Goal: Task Accomplishment & Management: Manage account settings

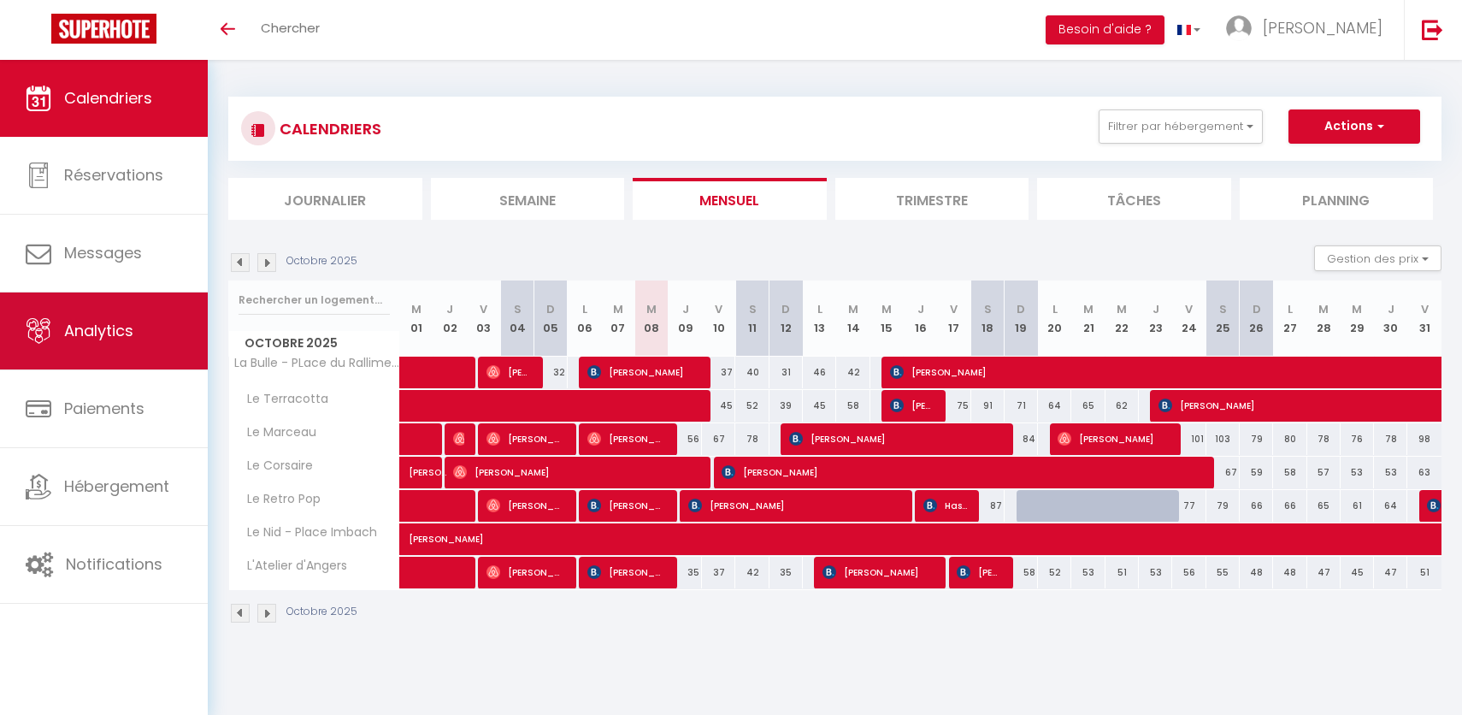
click at [113, 345] on link "Analytics" at bounding box center [104, 330] width 208 height 77
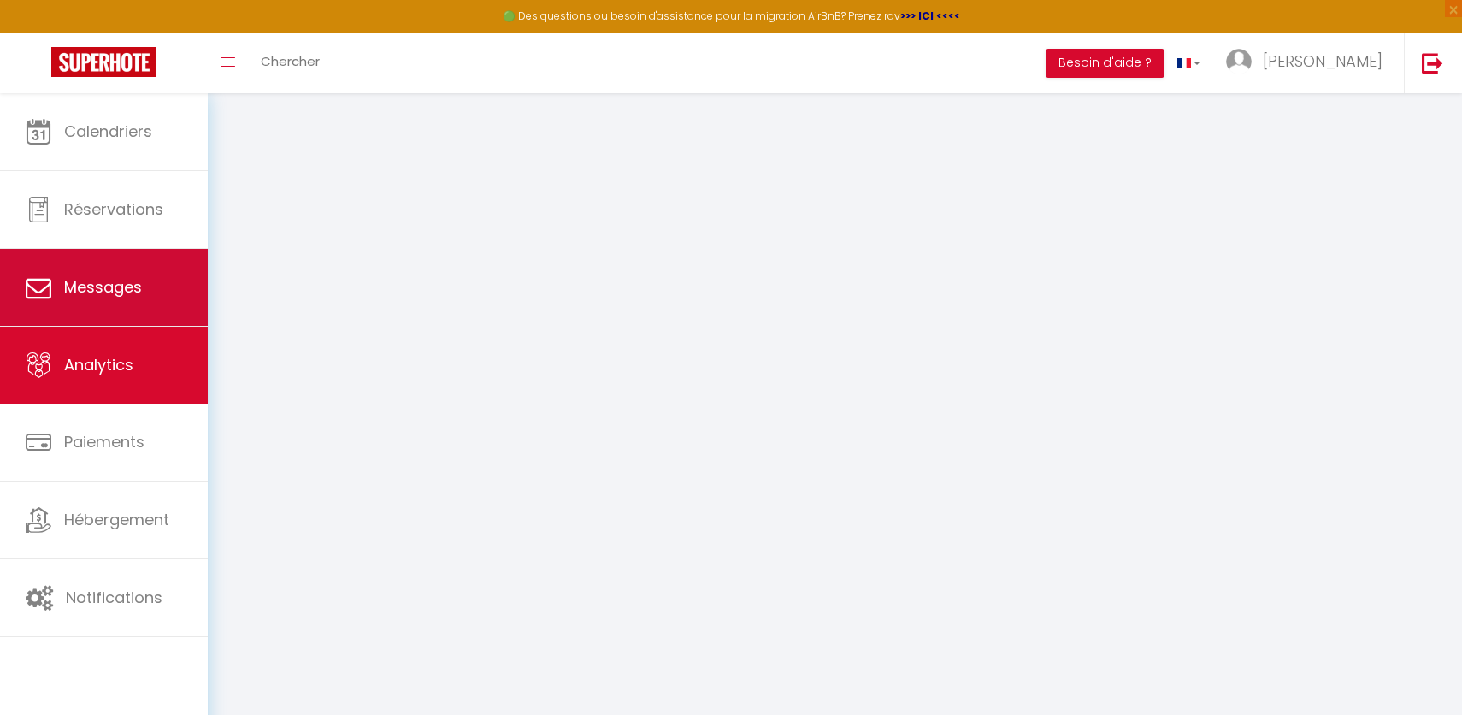
select select "2025"
select select "10"
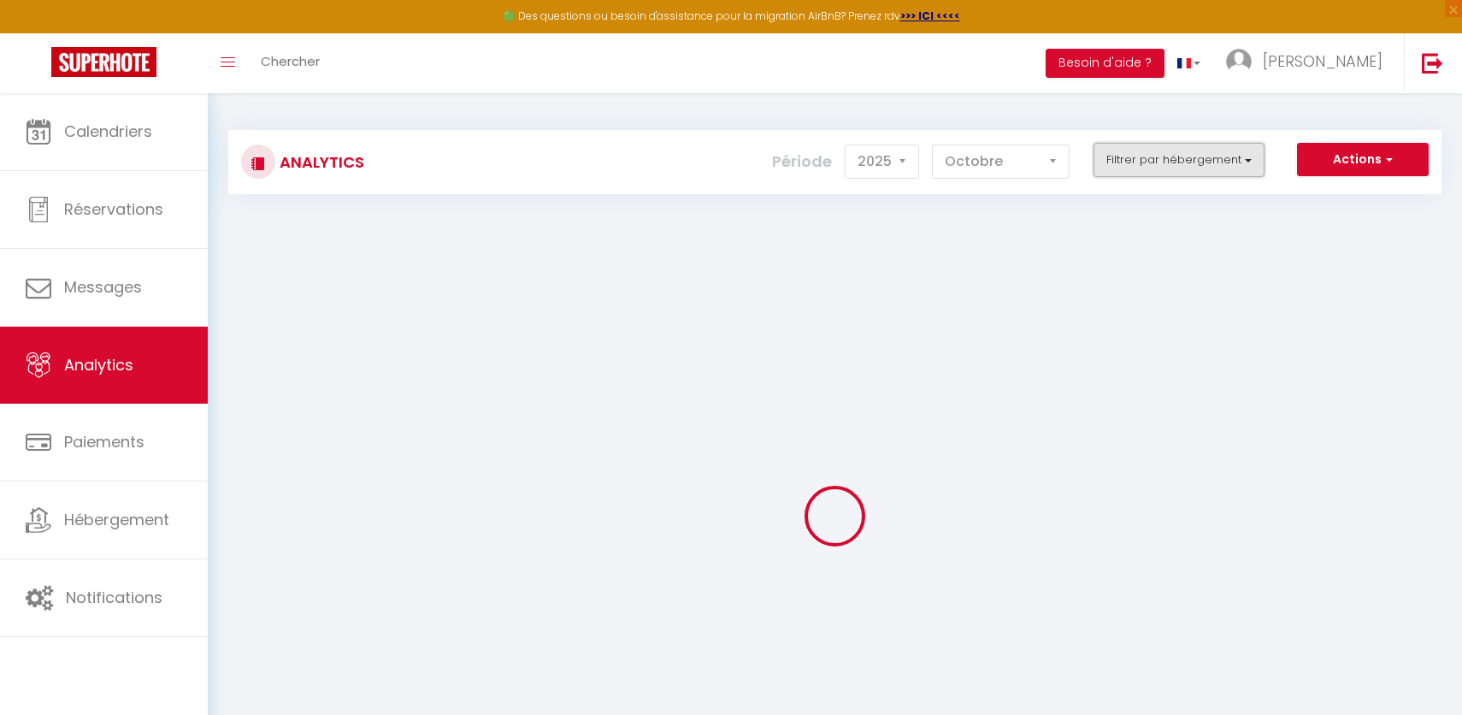
click at [1225, 159] on button "Filtrer par hébergement" at bounding box center [1178, 160] width 171 height 34
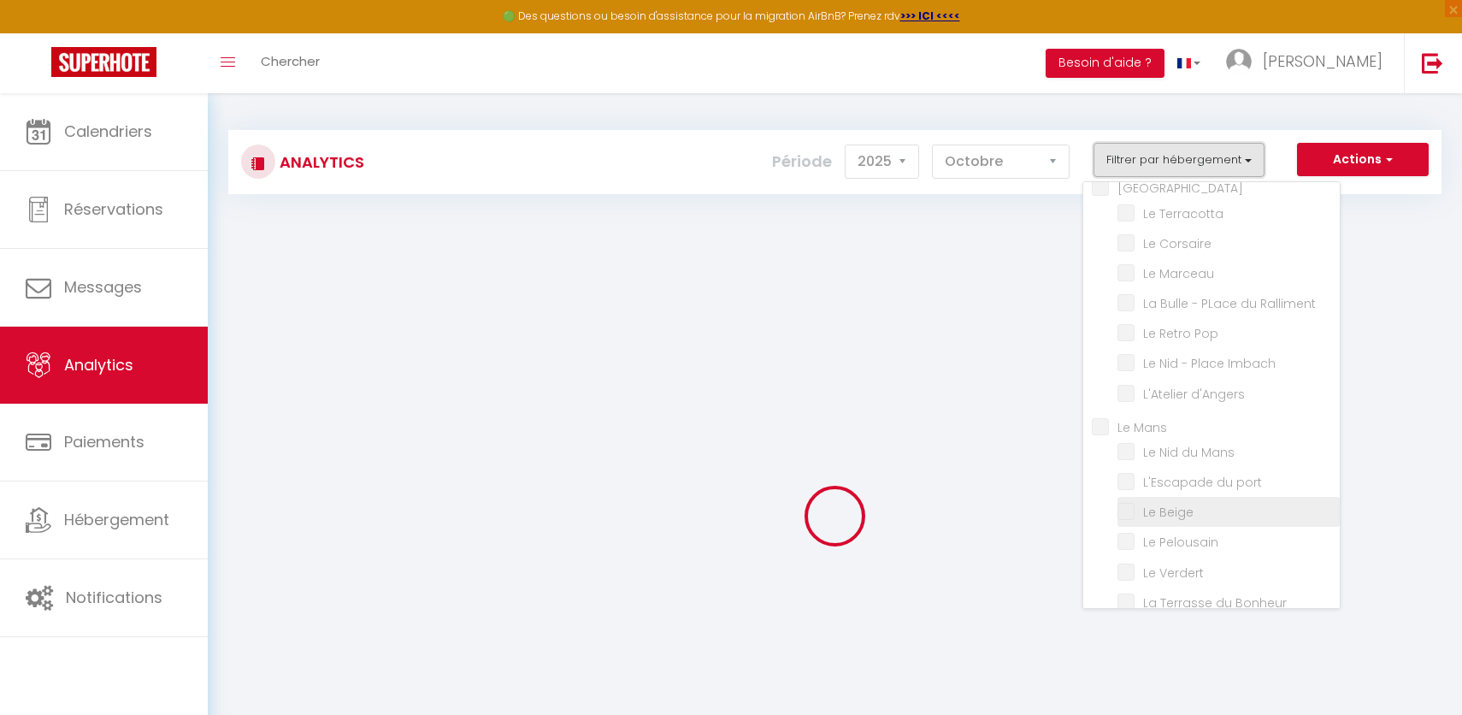
checkbox input "false"
checkbox Augustins "false"
checkbox input "false"
checkbox Terracotta "false"
checkbox Corsaire "false"
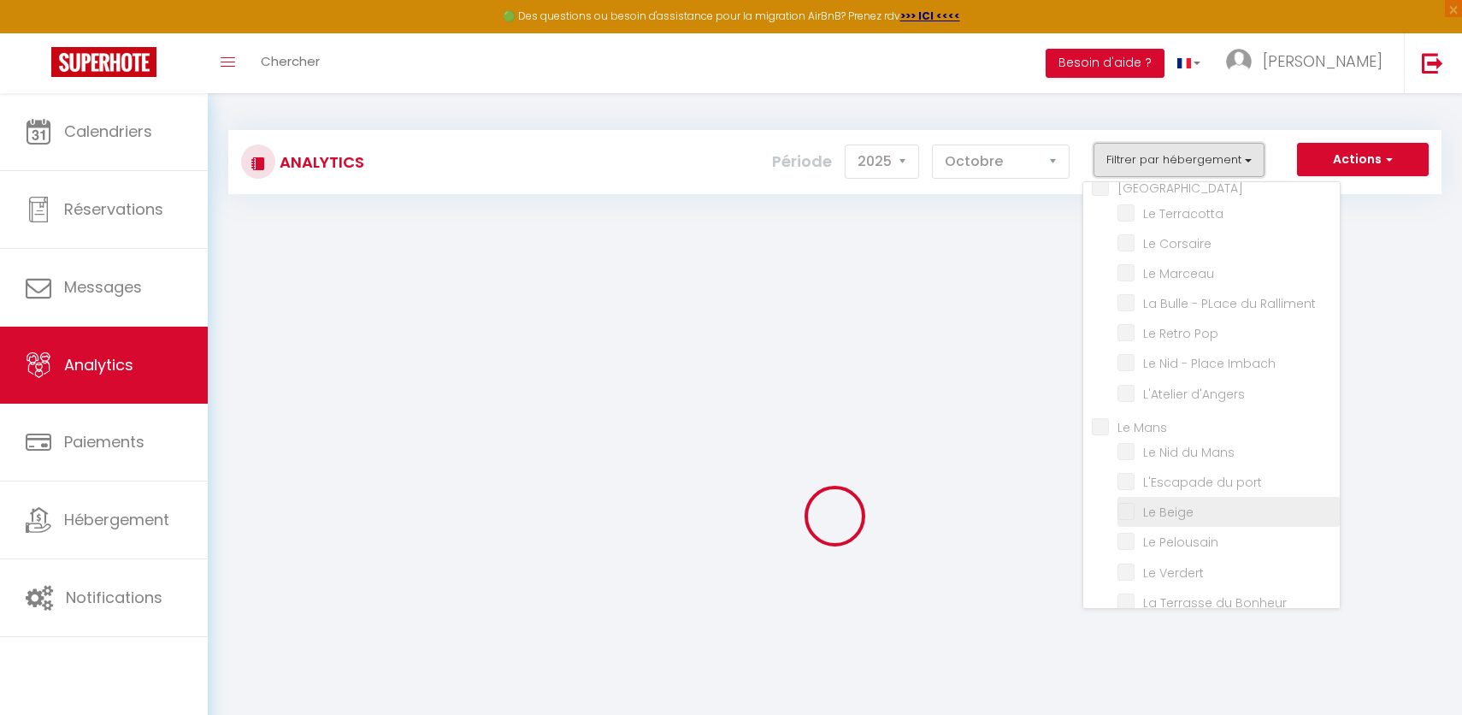
checkbox Marceau "false"
checkbox Ralliment "false"
checkbox Pop "false"
checkbox Imbach "false"
checkbox d\'Angers "false"
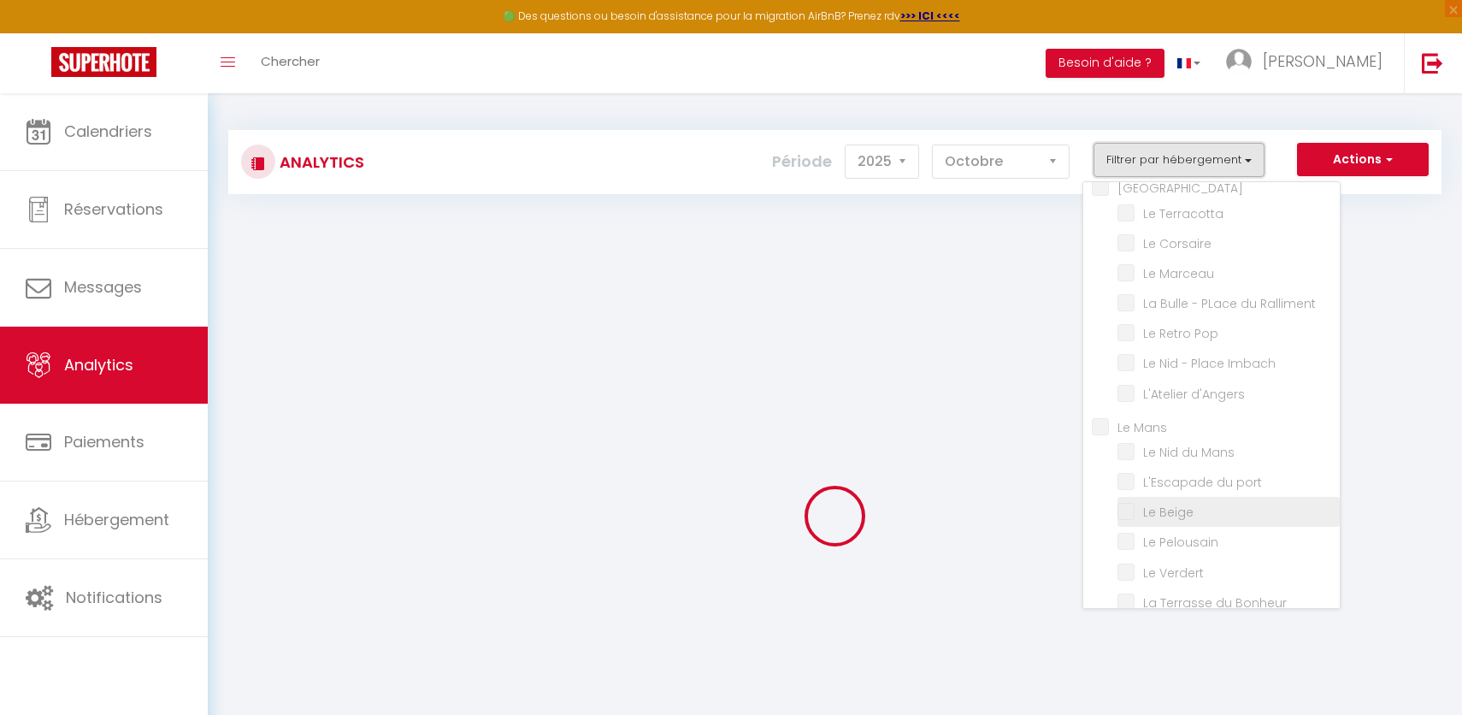
checkbox Mans "false"
checkbox port "false"
checkbox Beige "false"
checkbox Pelousain "false"
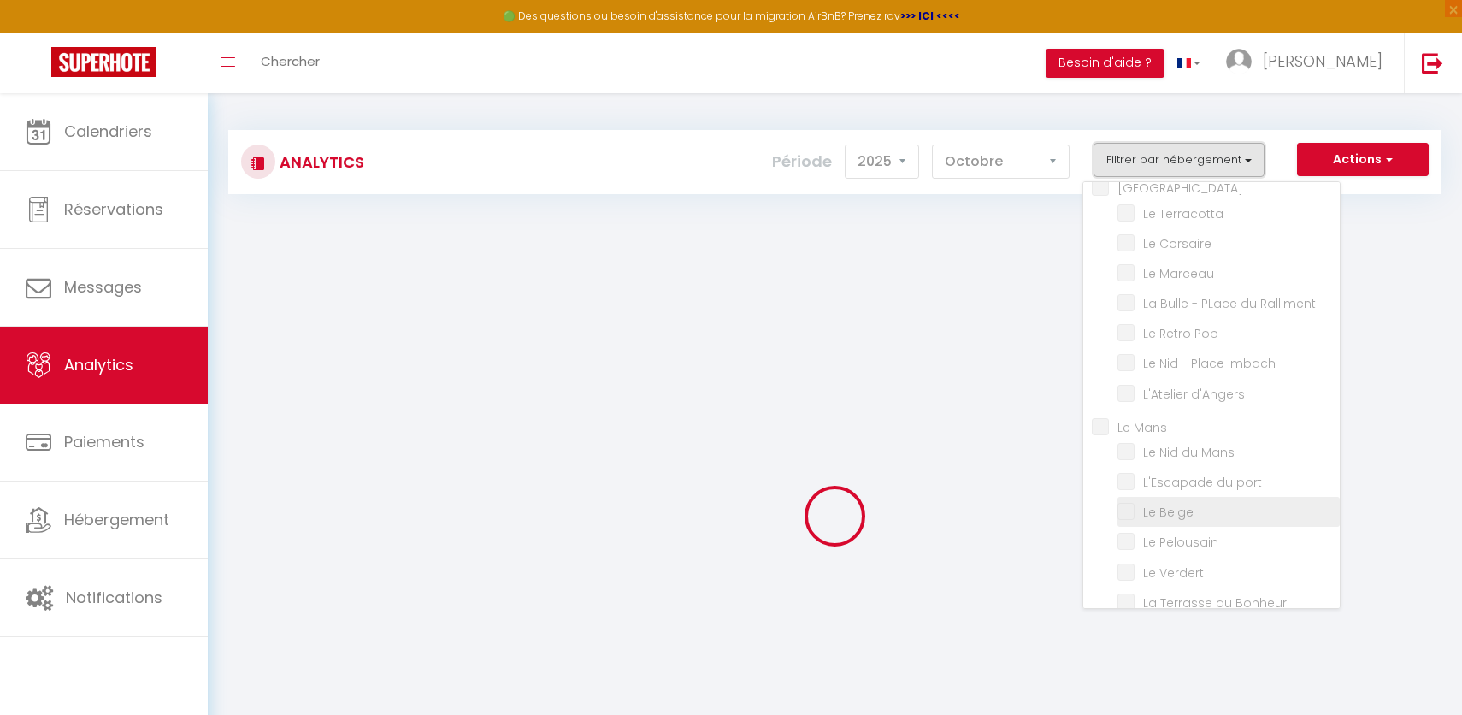
checkbox Verdert "false"
checkbox Bonheur "false"
checkbox input "false"
checkbox balcony "false"
checkbox input "false"
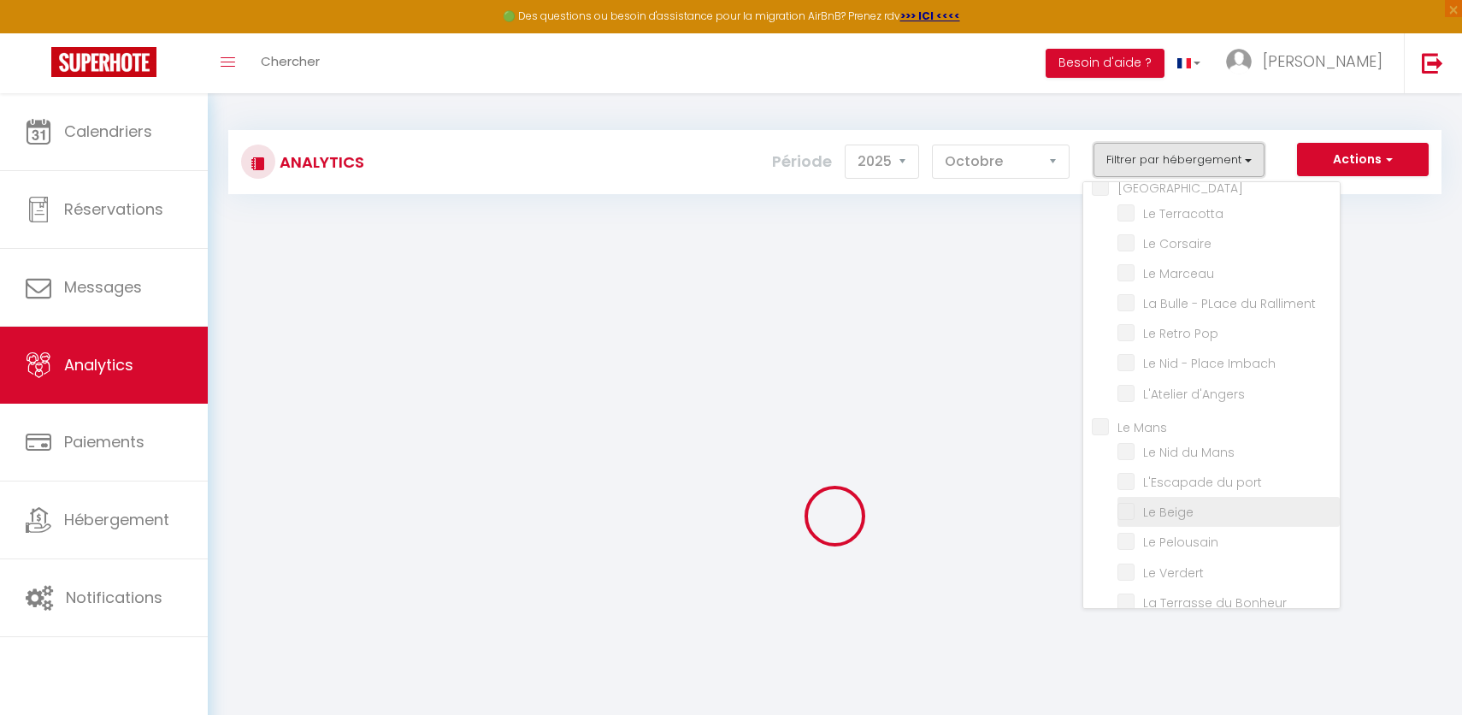
checkbox Beauvoisin "false"
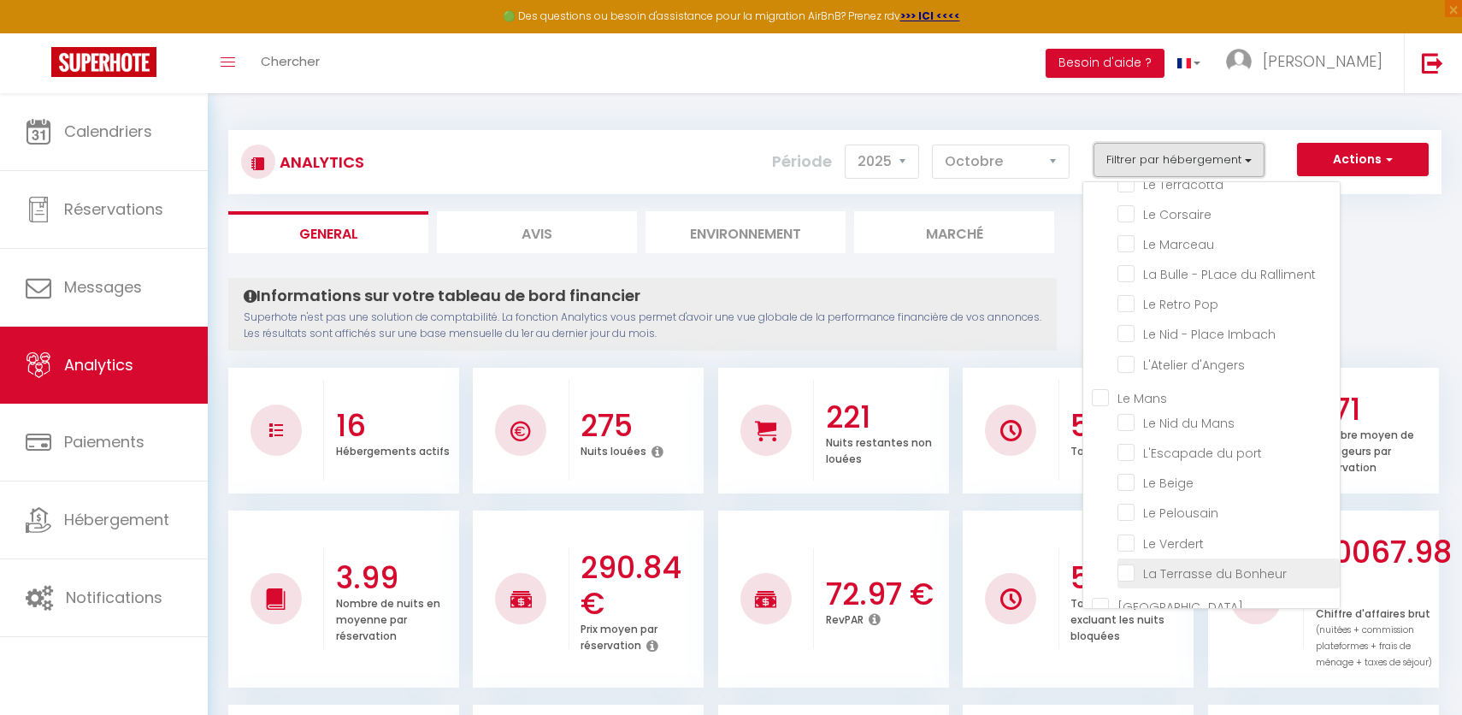
scroll to position [106, 0]
click at [1150, 496] on li "Le Pelousain" at bounding box center [1228, 511] width 222 height 30
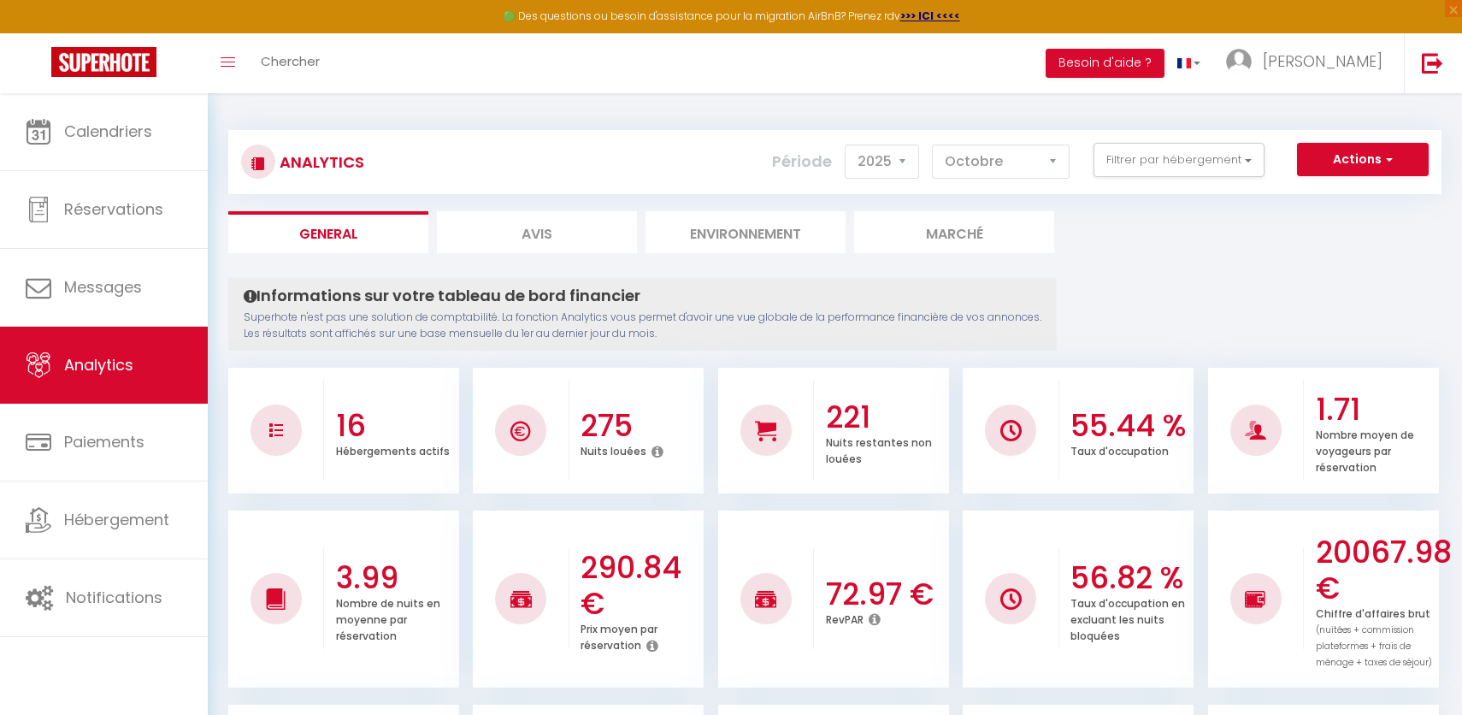
click at [1184, 184] on div "Analytics Actions Génération SuperConciergerie Génération SuperAnalyzer Générat…" at bounding box center [834, 162] width 1213 height 64
click at [1190, 130] on div "Analytics Actions Génération SuperConciergerie Génération SuperAnalyzer Générat…" at bounding box center [834, 162] width 1213 height 64
click at [1179, 164] on button "Filtrer par hébergement" at bounding box center [1178, 160] width 171 height 34
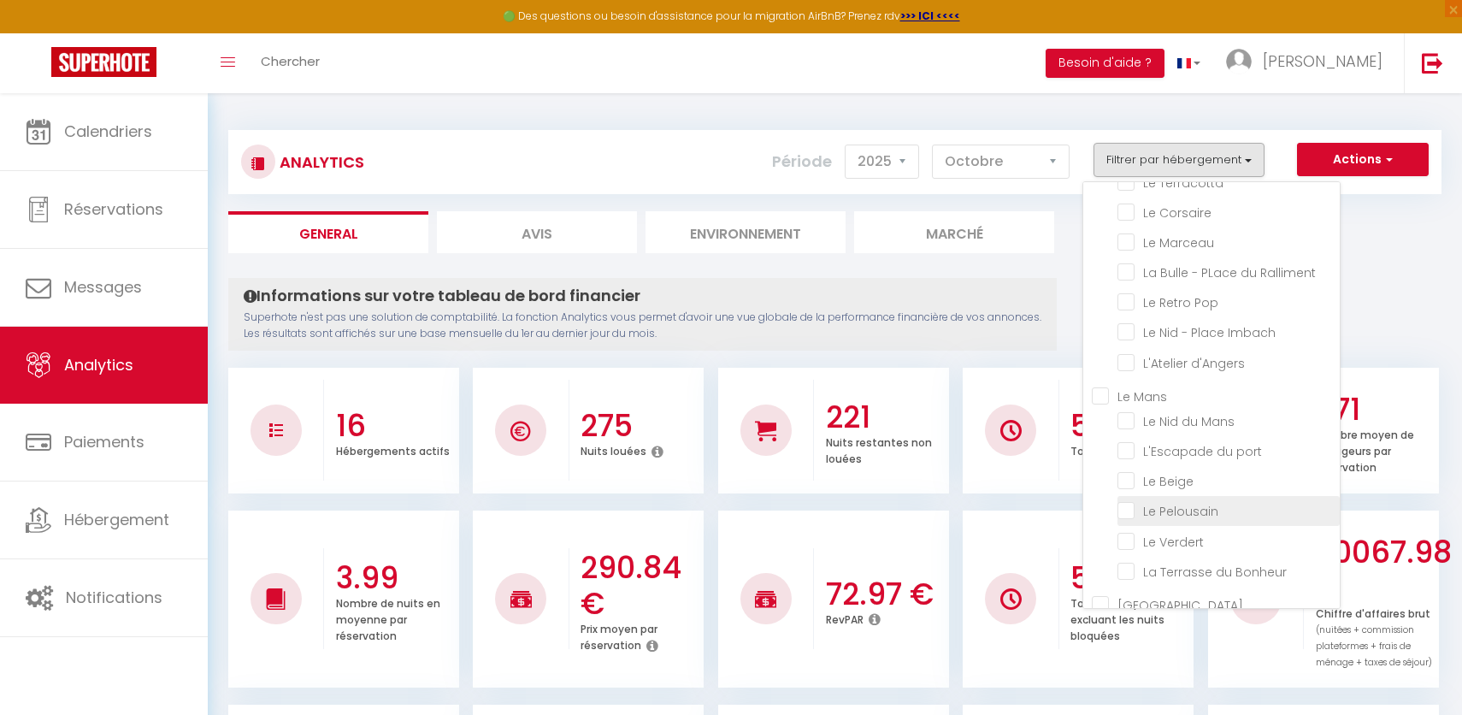
click at [1185, 509] on Pelousain "checkbox" at bounding box center [1228, 509] width 222 height 17
checkbox Pelousain "true"
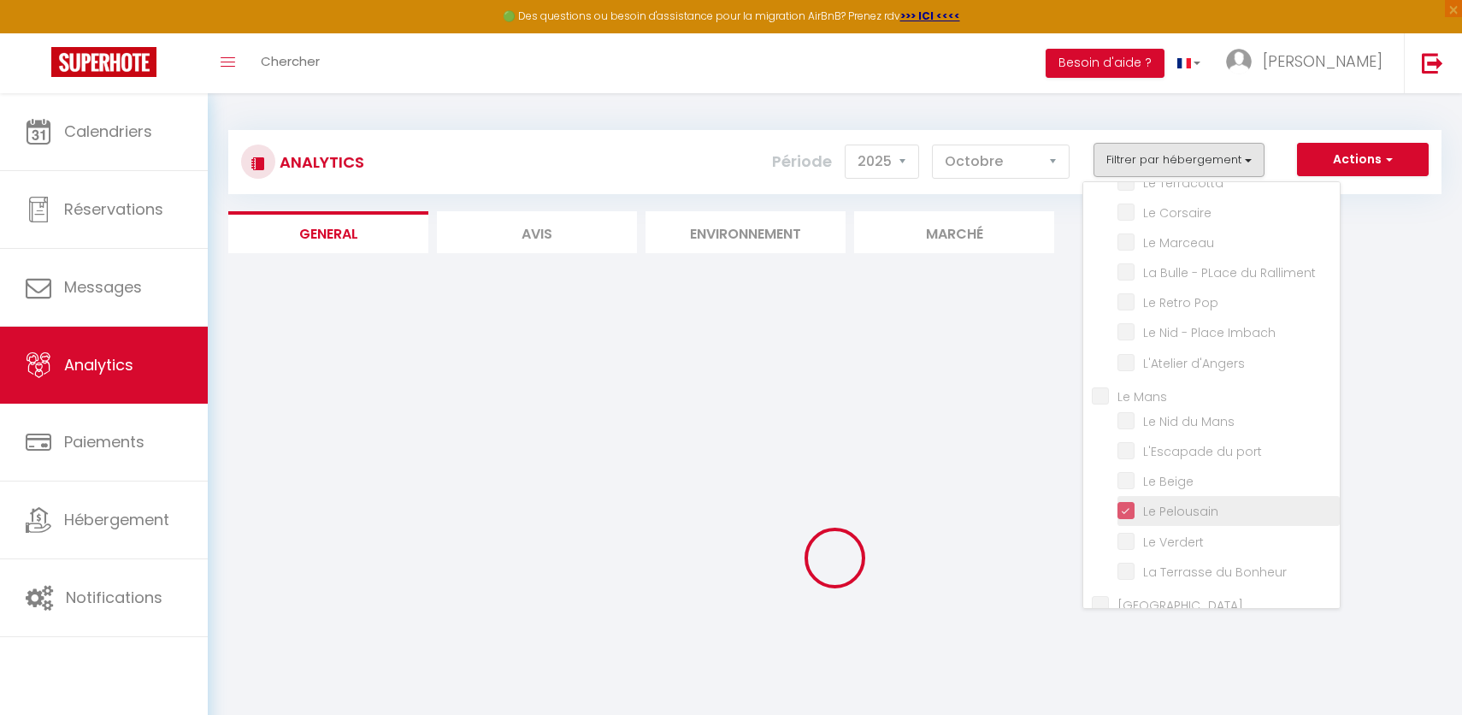
checkbox Augustins "false"
checkbox Terracotta "false"
checkbox Corsaire "false"
checkbox Marceau "false"
checkbox Ralliment "false"
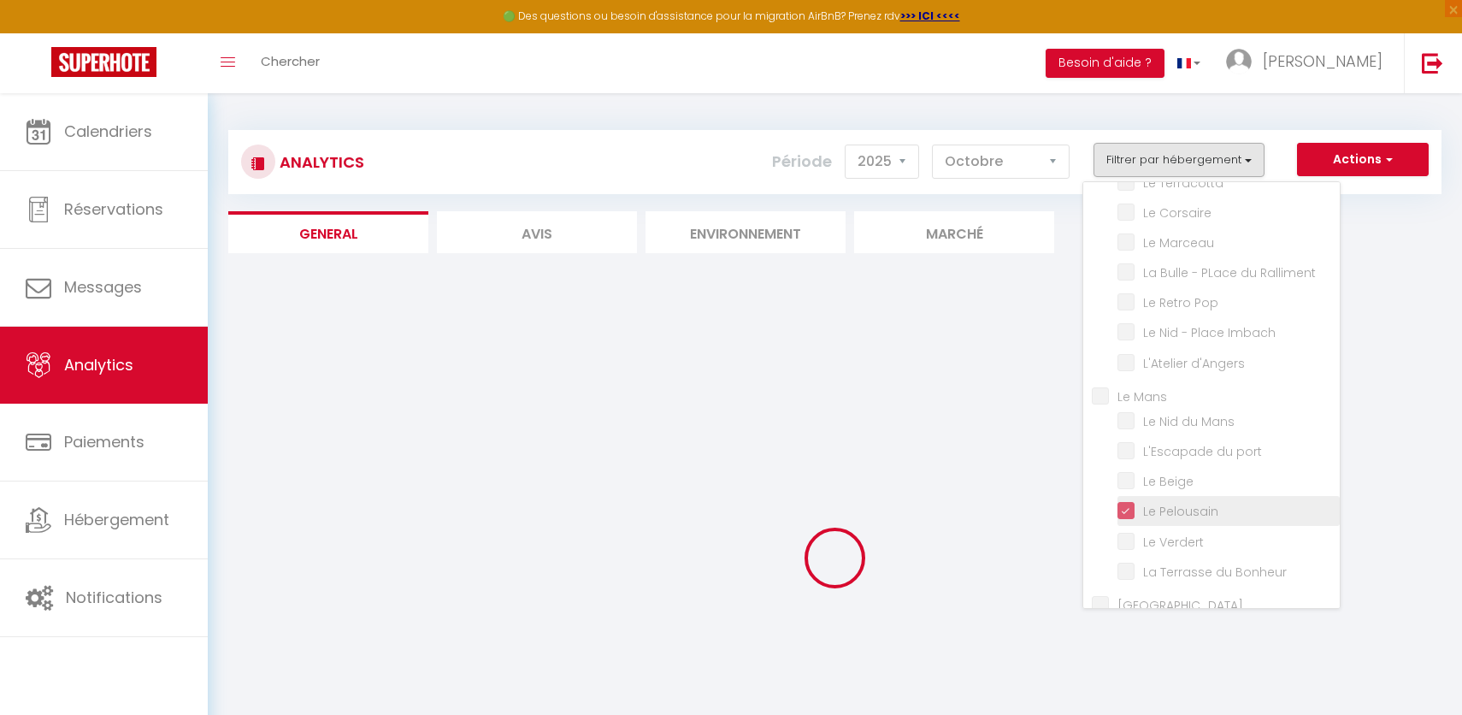
checkbox Pop "false"
checkbox Imbach "false"
checkbox d\'Angers "false"
checkbox Mans "false"
checkbox port "false"
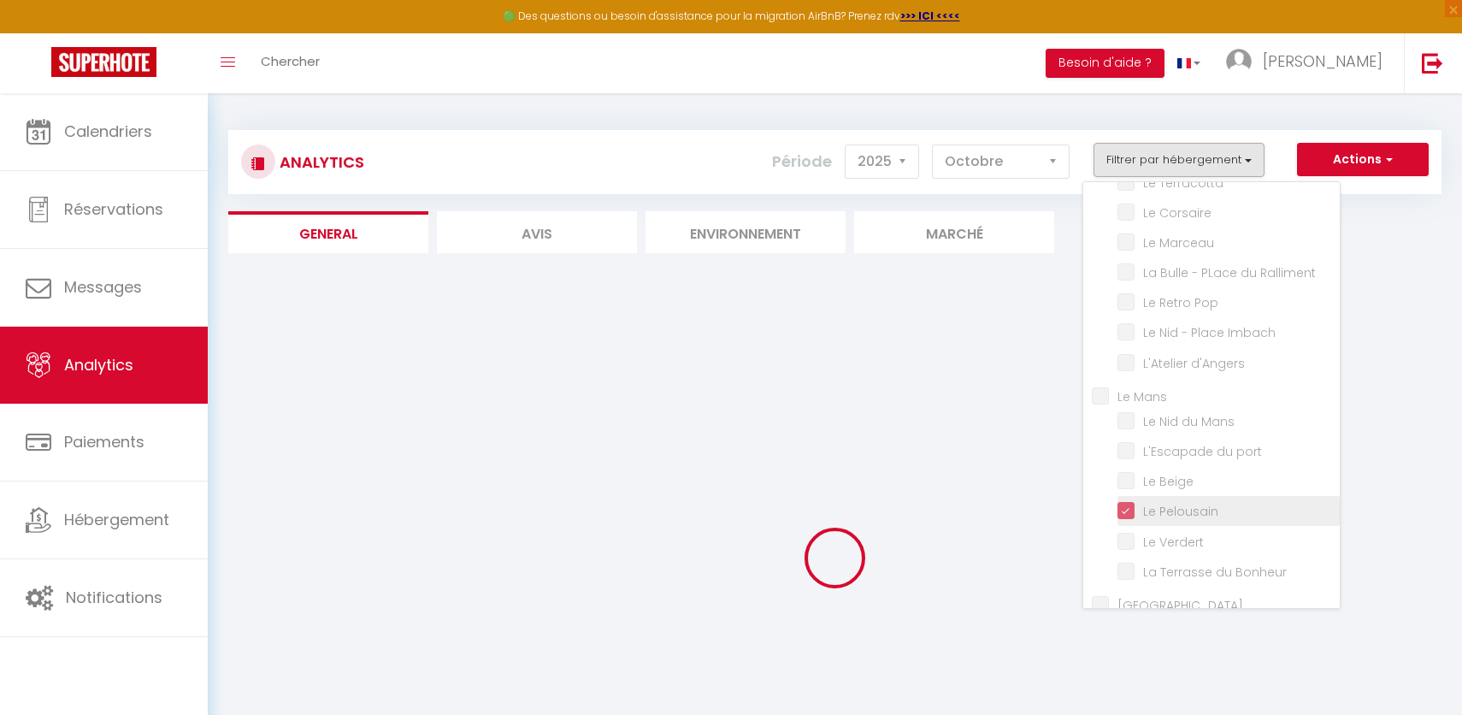
checkbox Beige "false"
checkbox Verdert "false"
checkbox Bonheur "false"
checkbox balcony "false"
checkbox Beauvoisin "false"
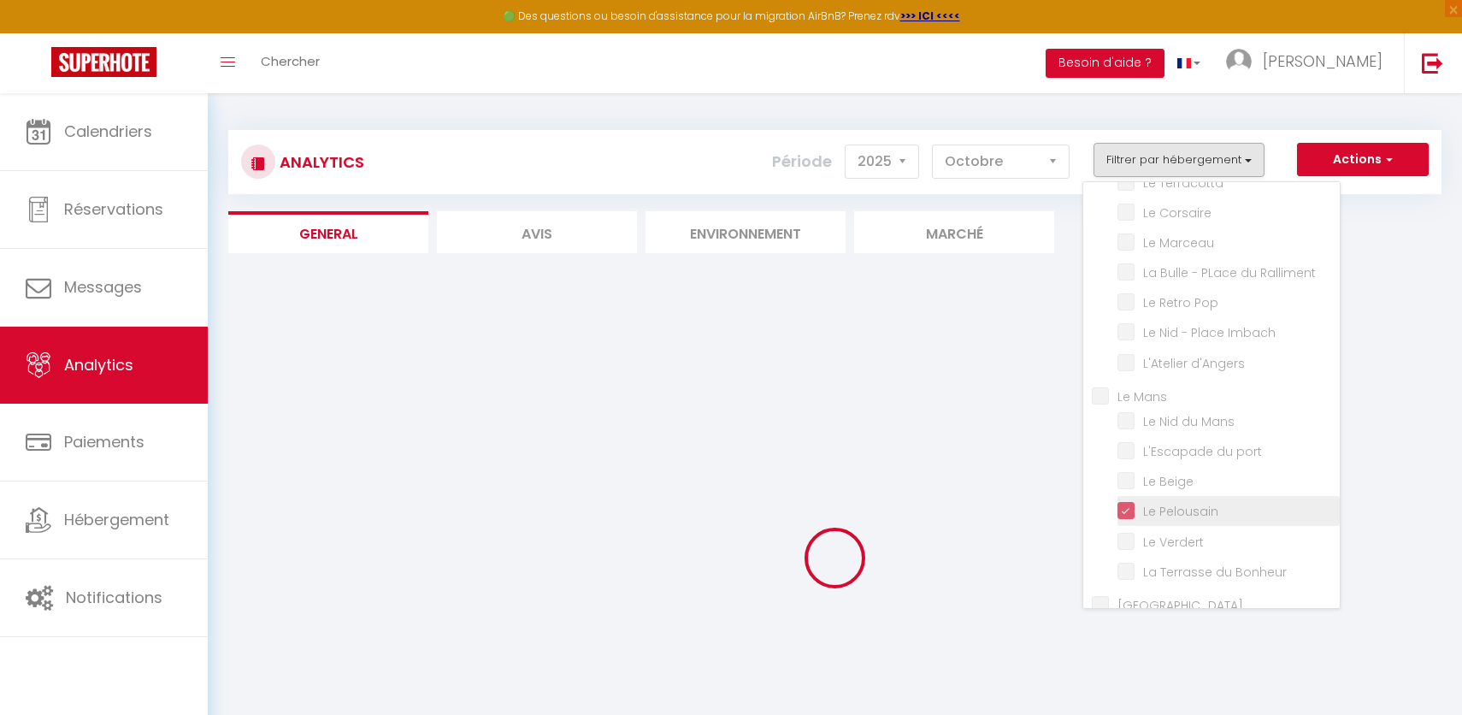
checkbox Augustins "false"
checkbox Terracotta "false"
checkbox Corsaire "false"
checkbox Marceau "false"
checkbox Ralliment "false"
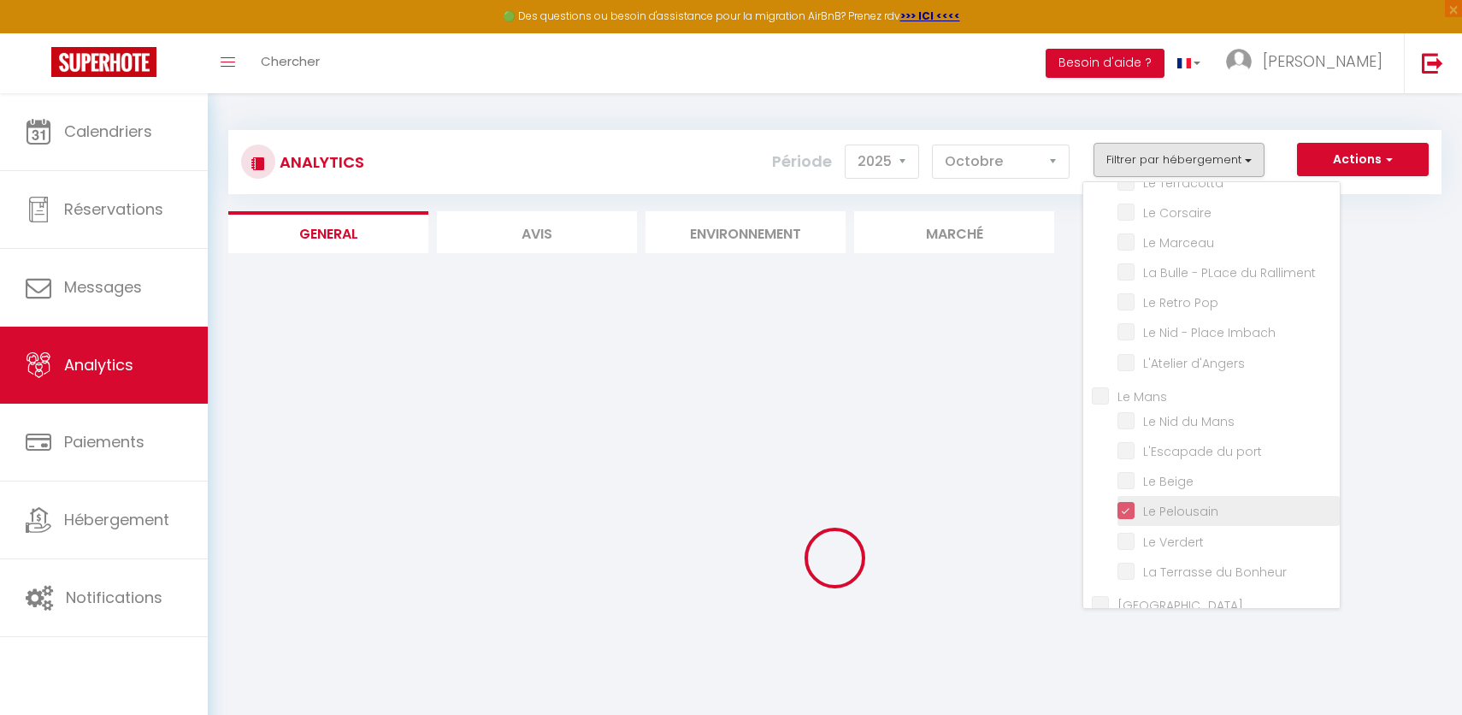
checkbox Pop "false"
checkbox Imbach "false"
checkbox d\'Angers "false"
checkbox Mans "false"
checkbox port "false"
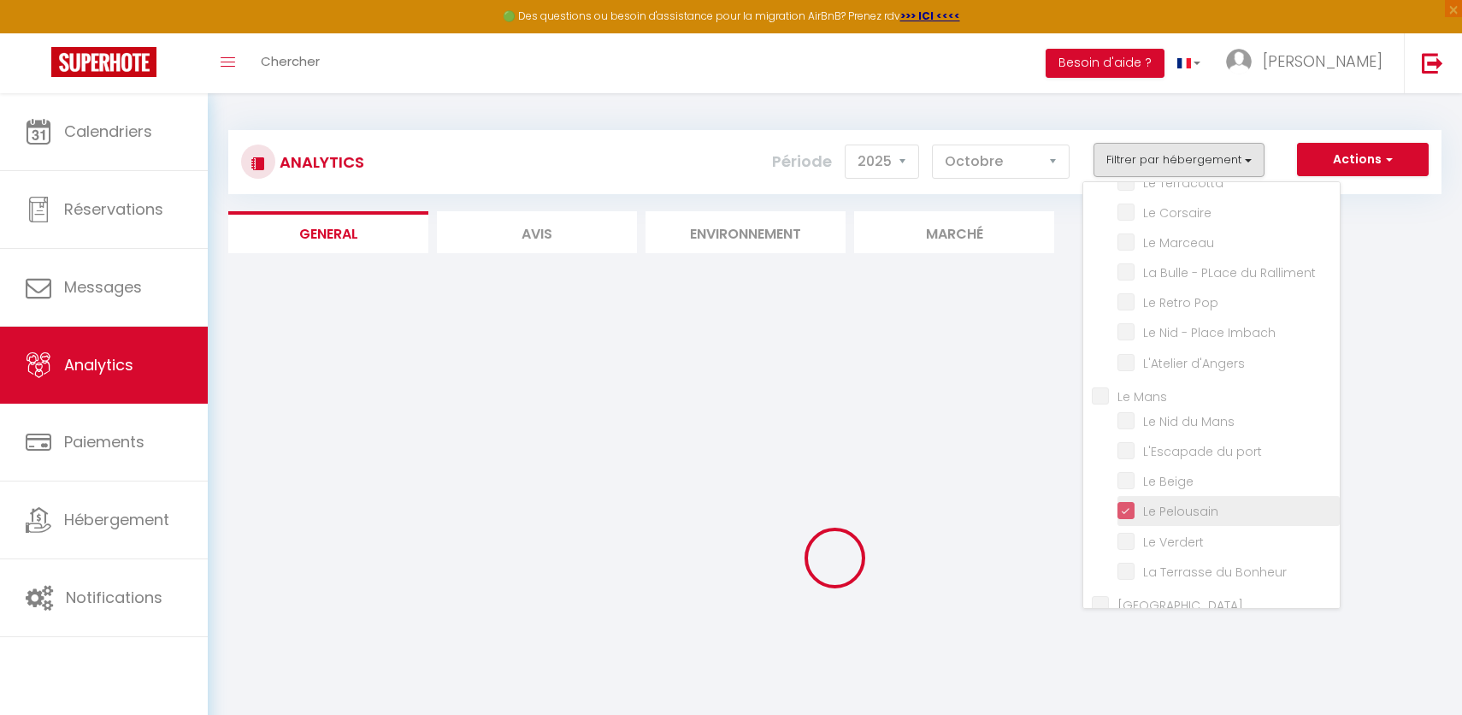
checkbox Beige "false"
checkbox Verdert "false"
checkbox Bonheur "false"
checkbox balcony "false"
checkbox Beauvoisin "false"
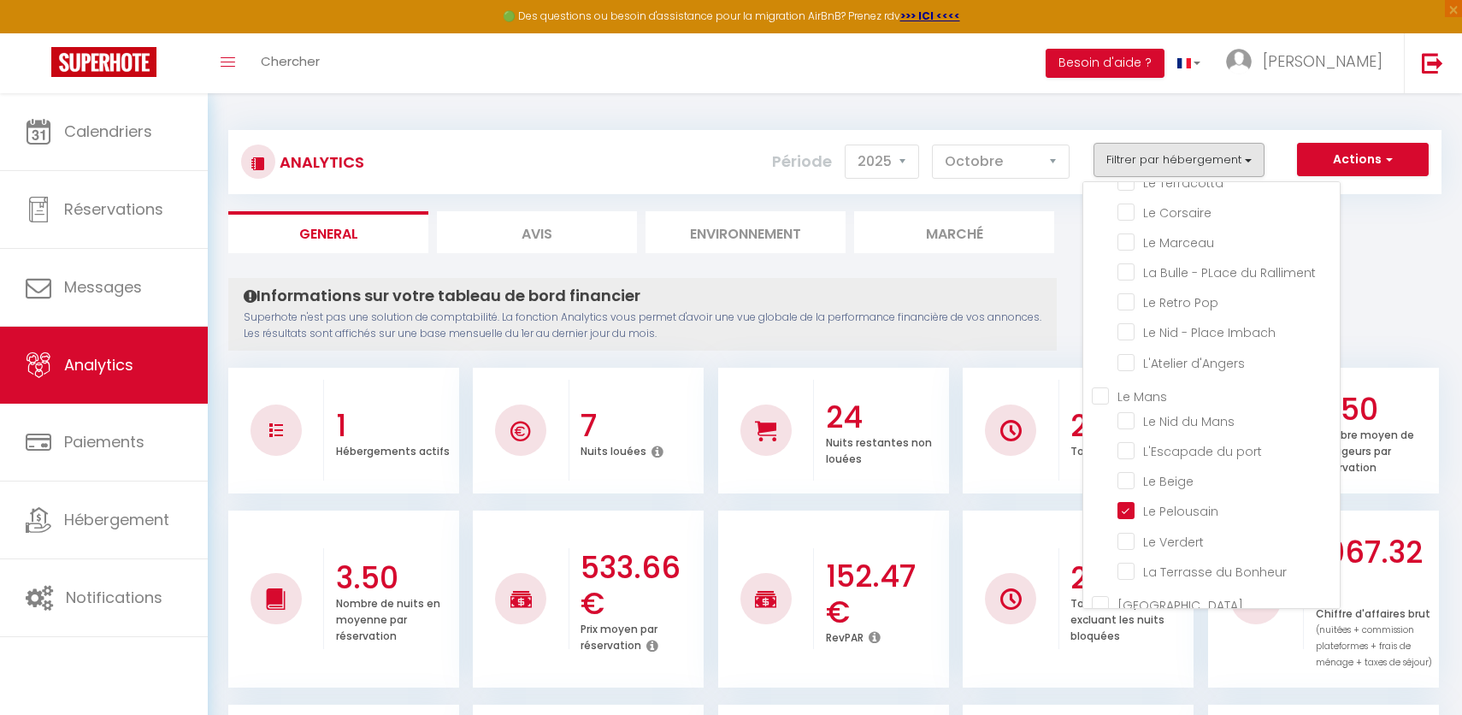
click at [858, 558] on h3 "152.47 €" at bounding box center [885, 594] width 119 height 72
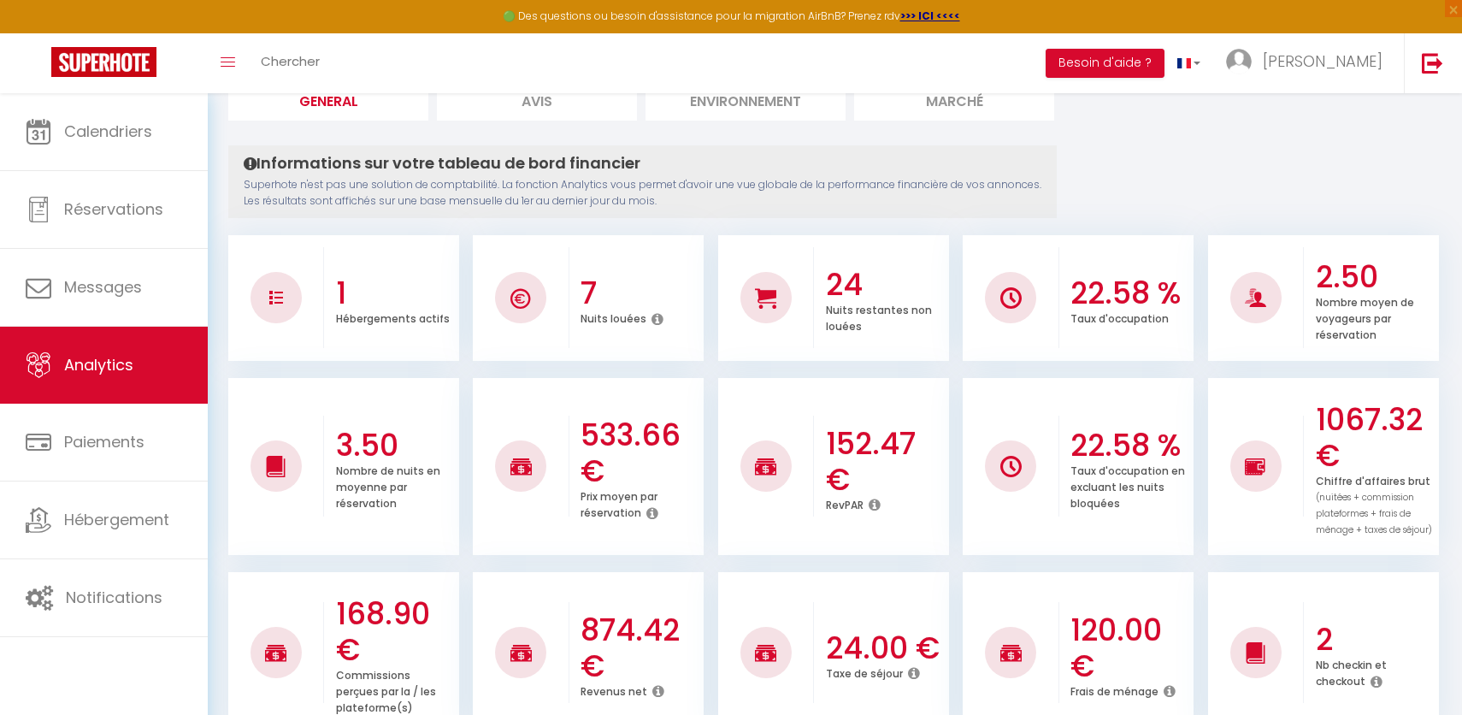
scroll to position [195, 0]
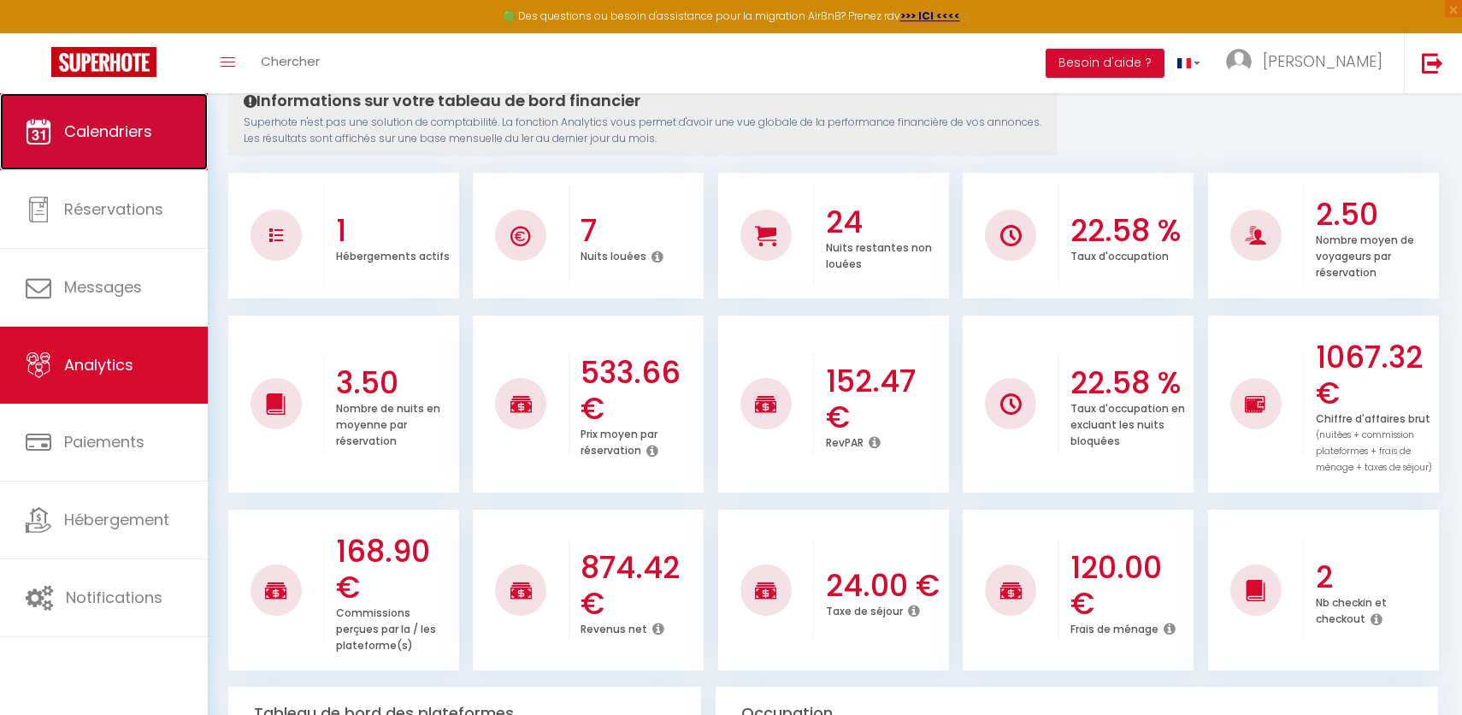
click at [74, 150] on link "Calendriers" at bounding box center [104, 131] width 208 height 77
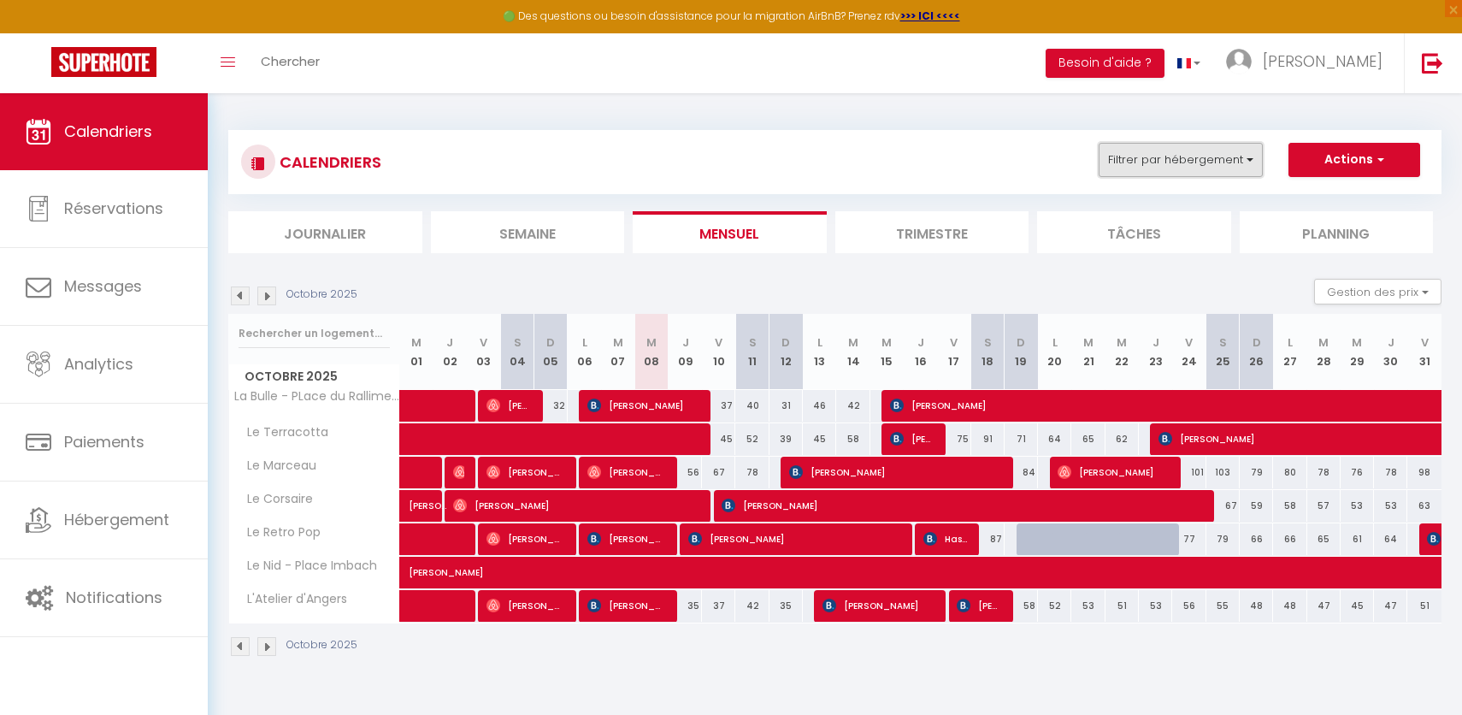
click at [1217, 168] on button "Filtrer par hébergement" at bounding box center [1181, 160] width 164 height 34
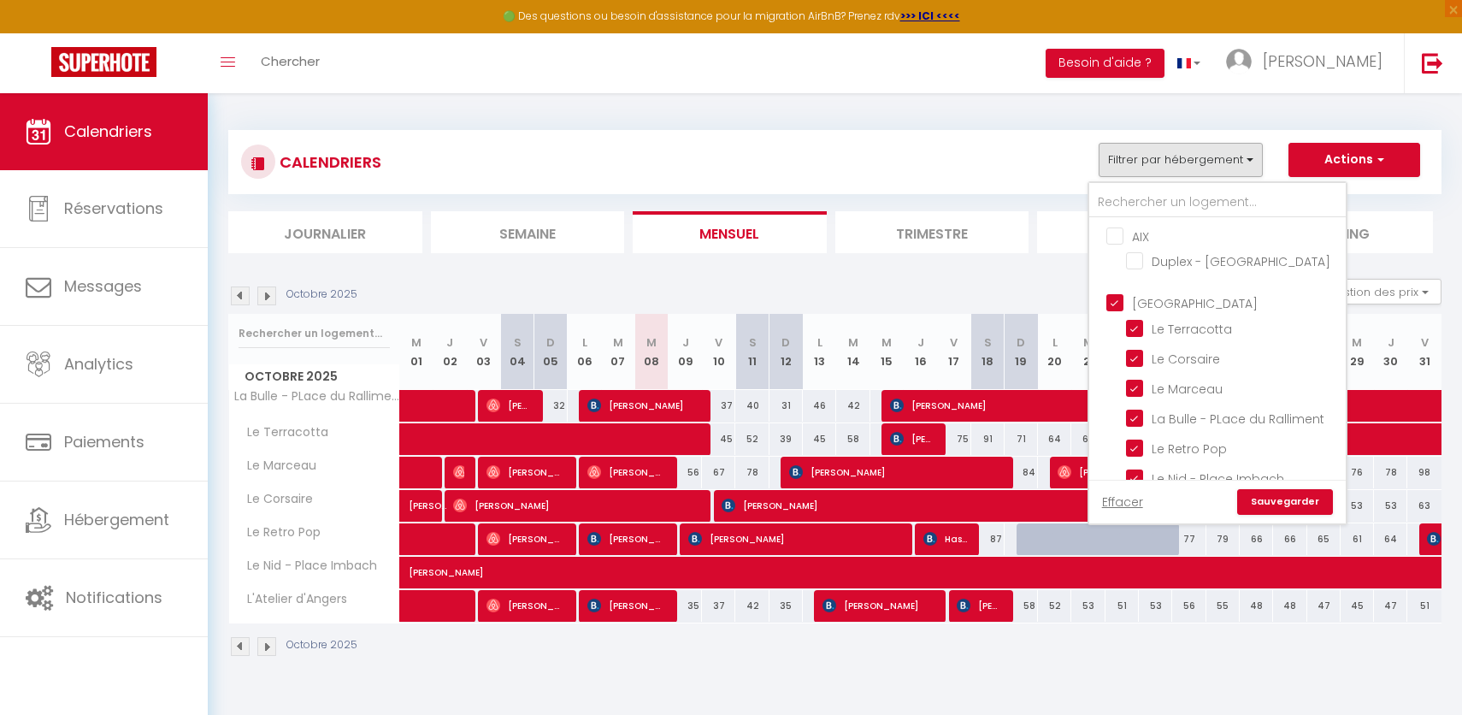
click at [1119, 299] on input "[GEOGRAPHIC_DATA]" at bounding box center [1234, 301] width 256 height 17
checkbox input "false"
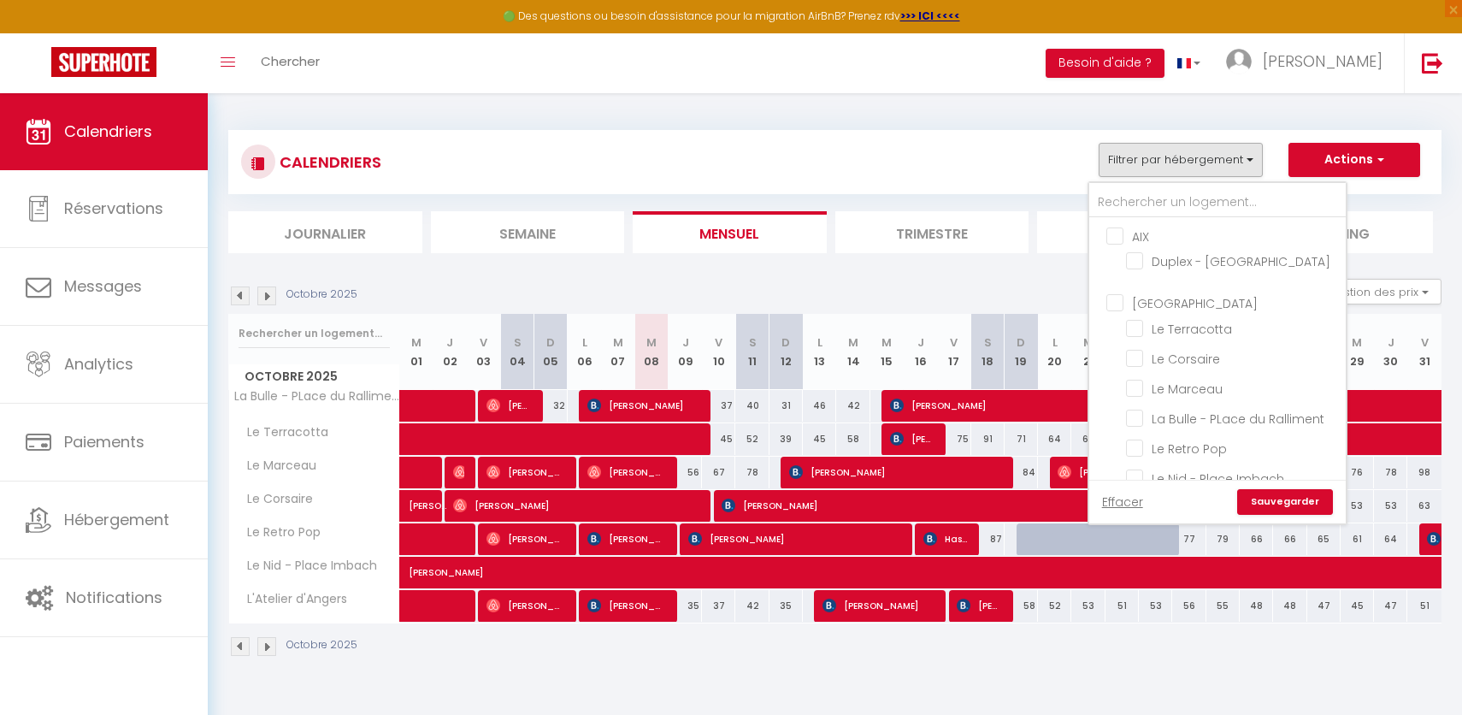
checkbox input "false"
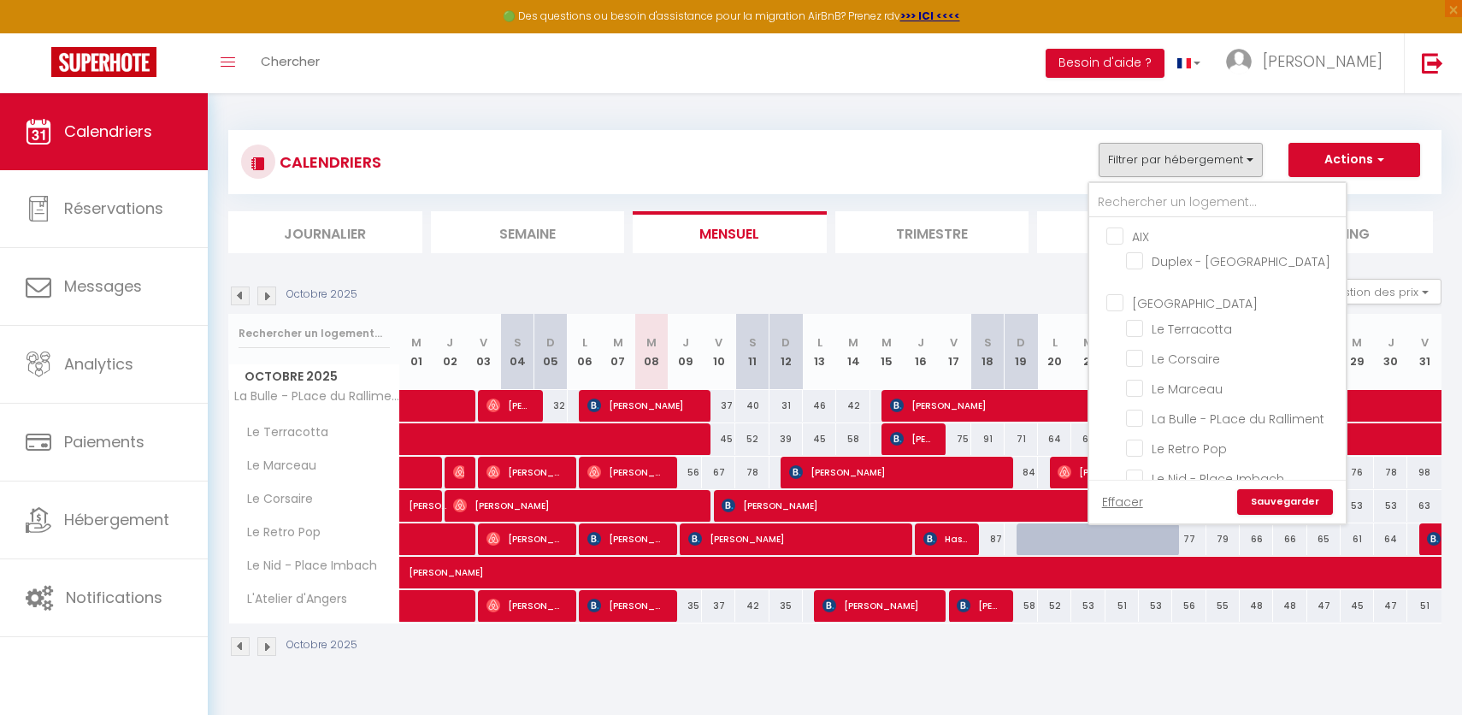
checkbox input "false"
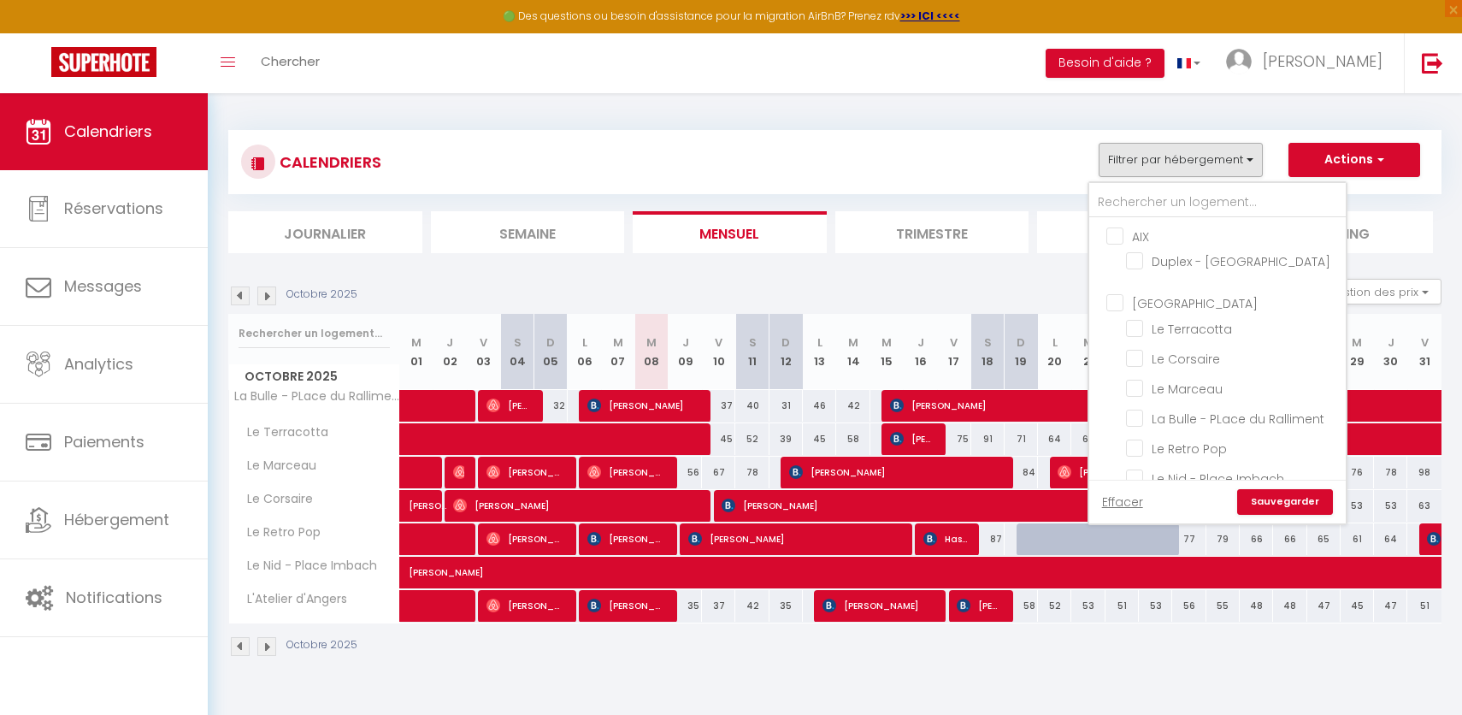
checkbox input "false"
click at [1180, 381] on input "Le Pelousain" at bounding box center [1233, 389] width 214 height 17
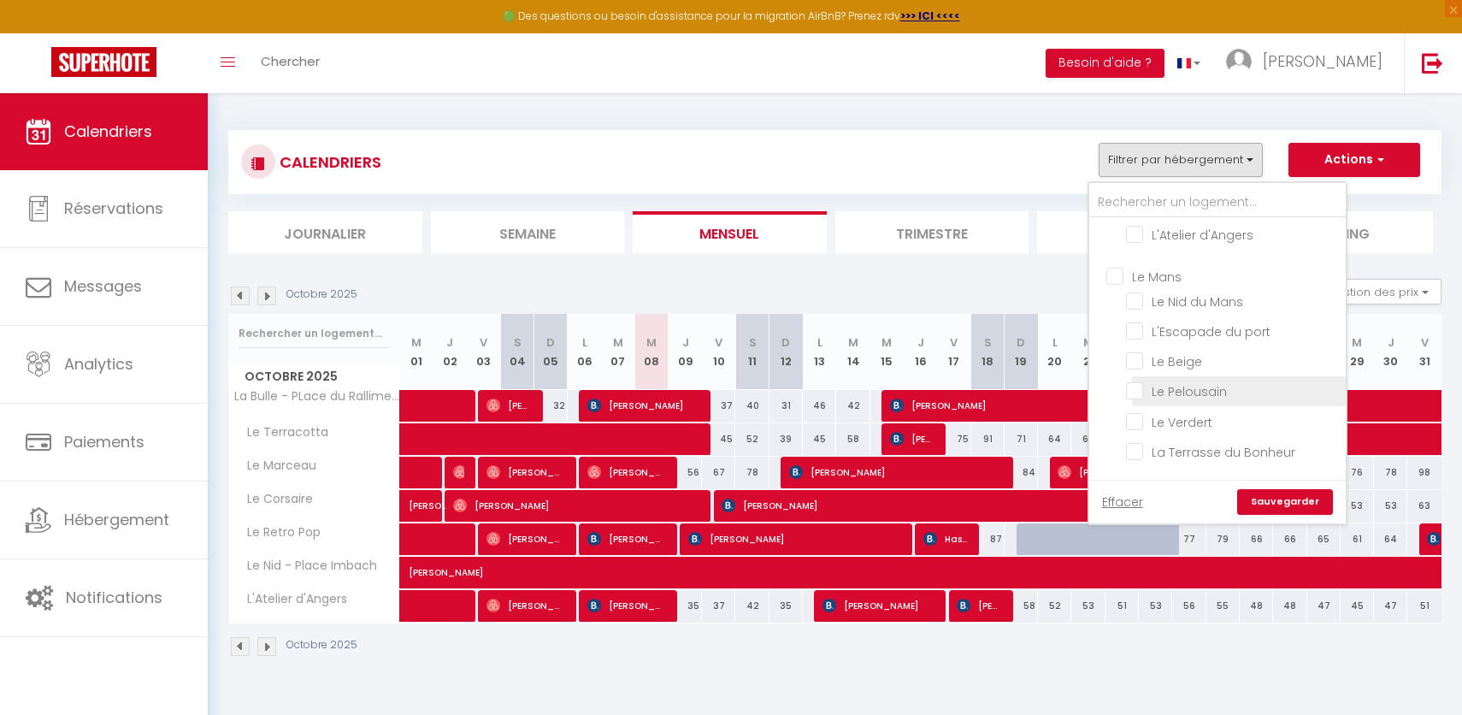
checkbox input "true"
checkbox input "false"
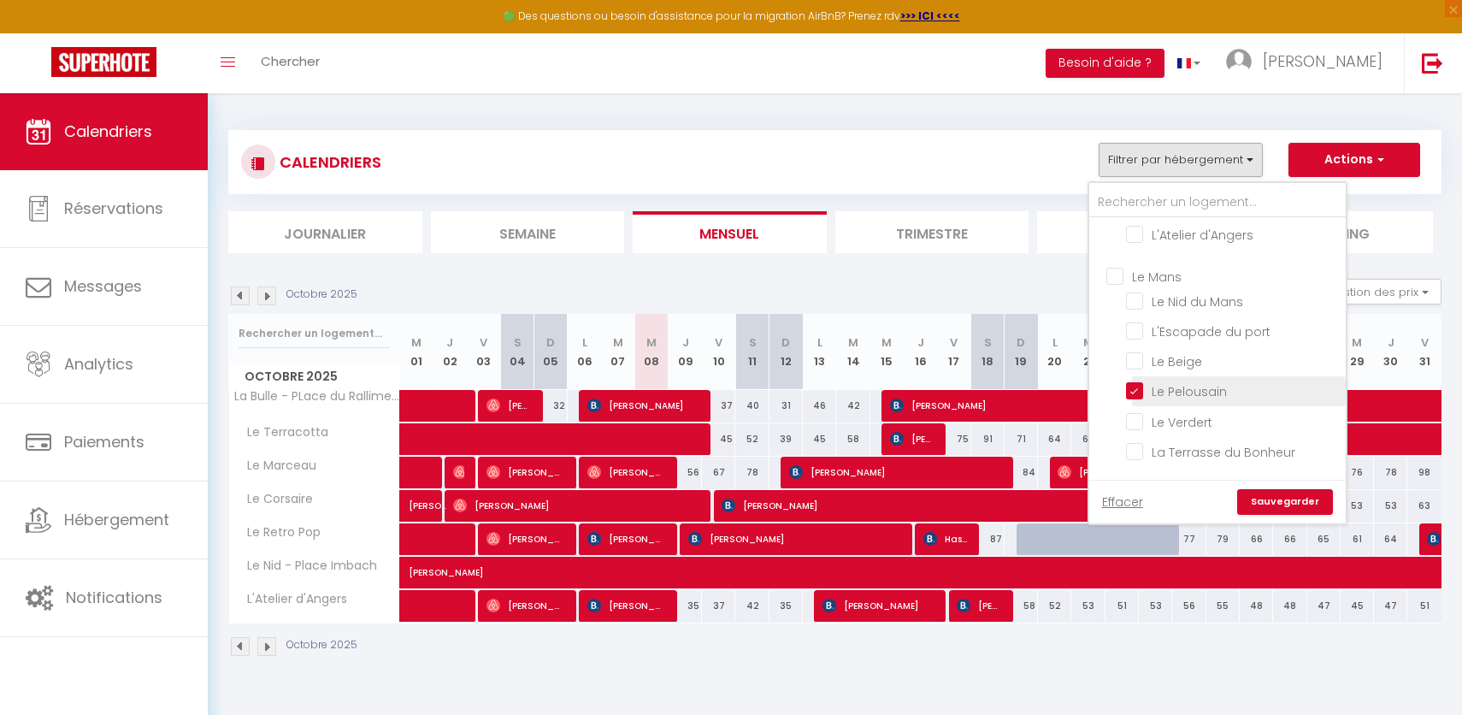
checkbox input "false"
click at [1312, 505] on link "Sauvegarder" at bounding box center [1285, 502] width 96 height 26
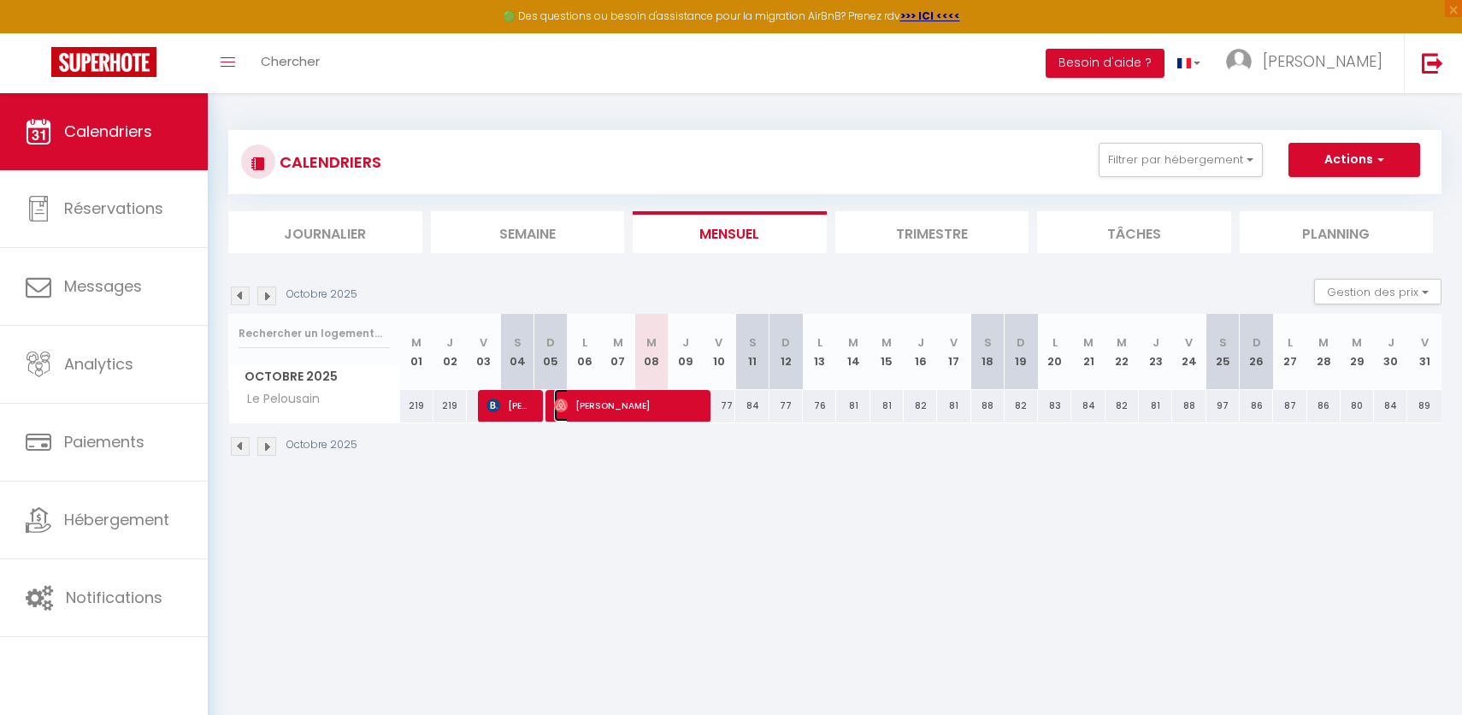
click at [616, 408] on span "[PERSON_NAME]" at bounding box center [626, 405] width 144 height 32
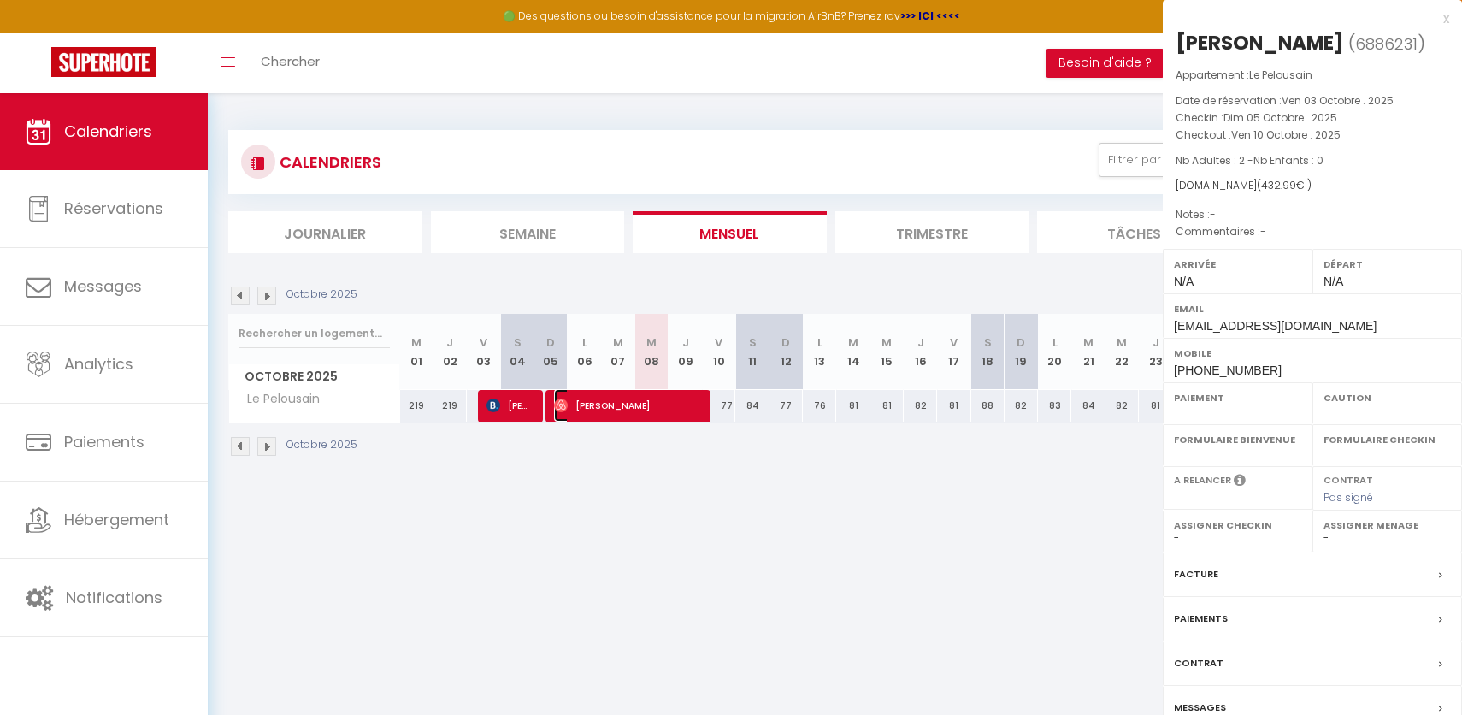
select select "OK"
select select "0"
select select "1"
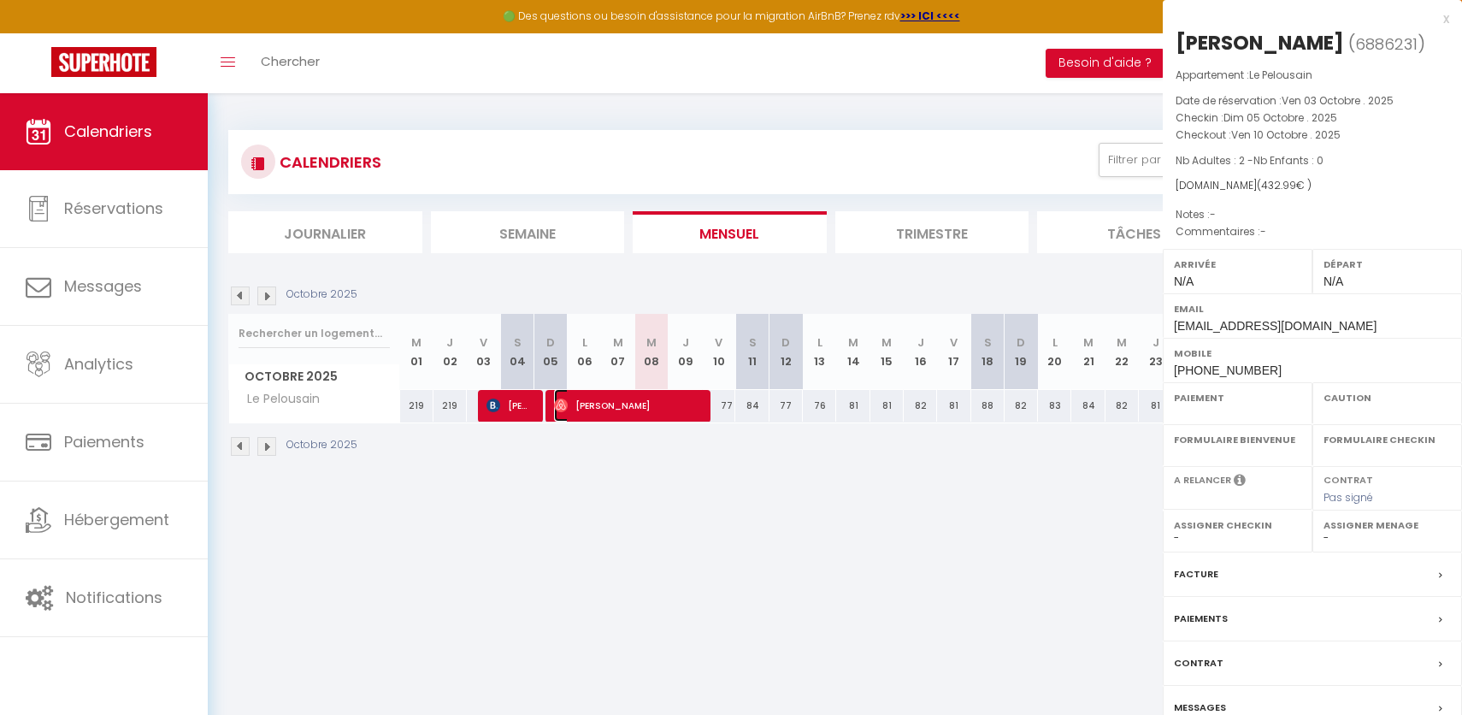
select select
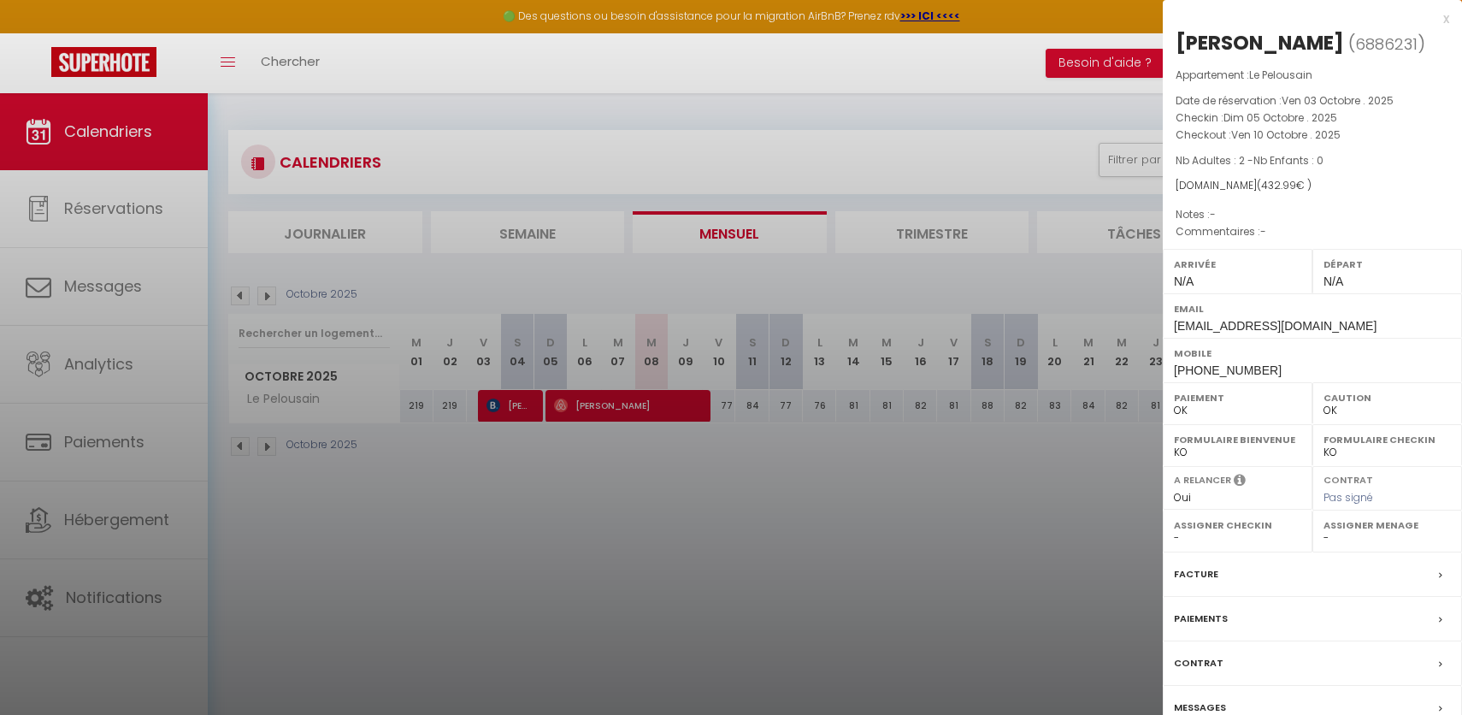
click at [506, 417] on div at bounding box center [731, 357] width 1462 height 715
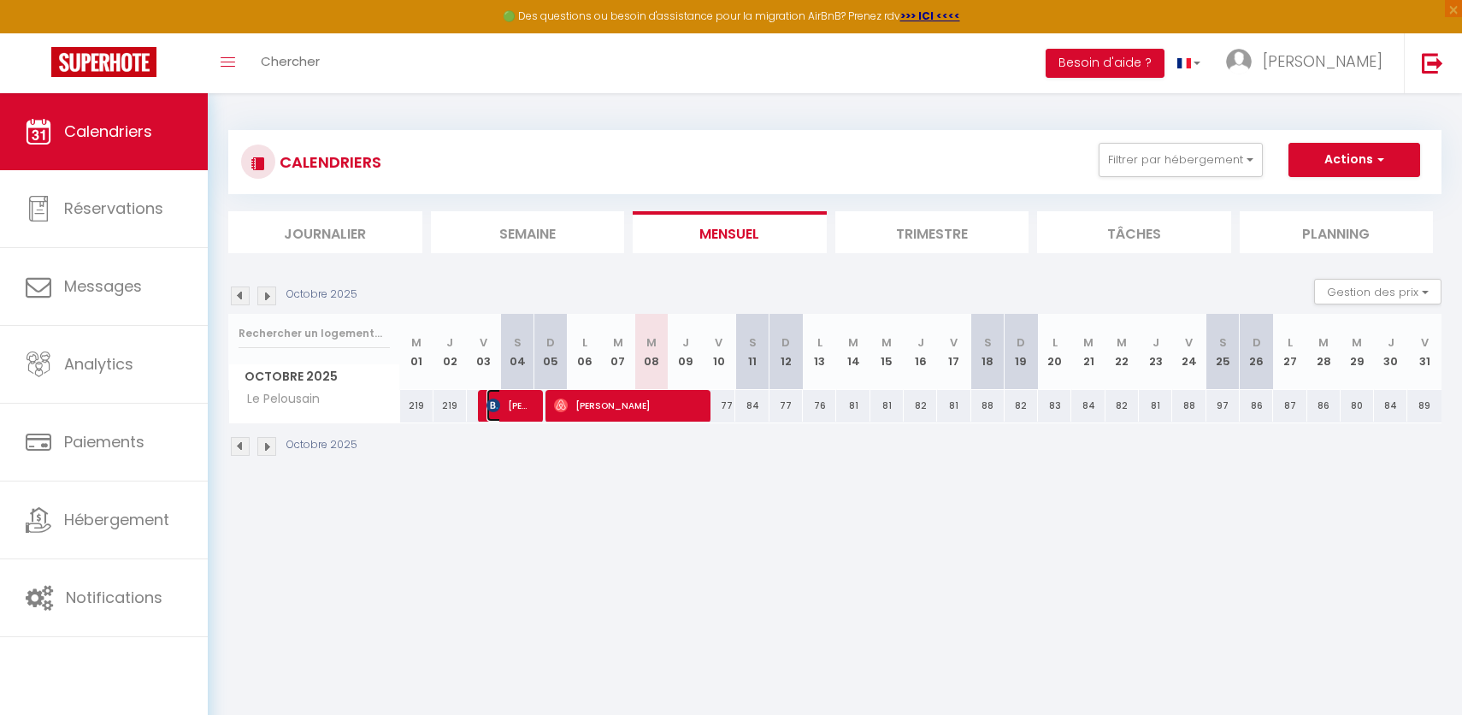
click at [506, 417] on span "[PERSON_NAME]" at bounding box center [508, 405] width 44 height 32
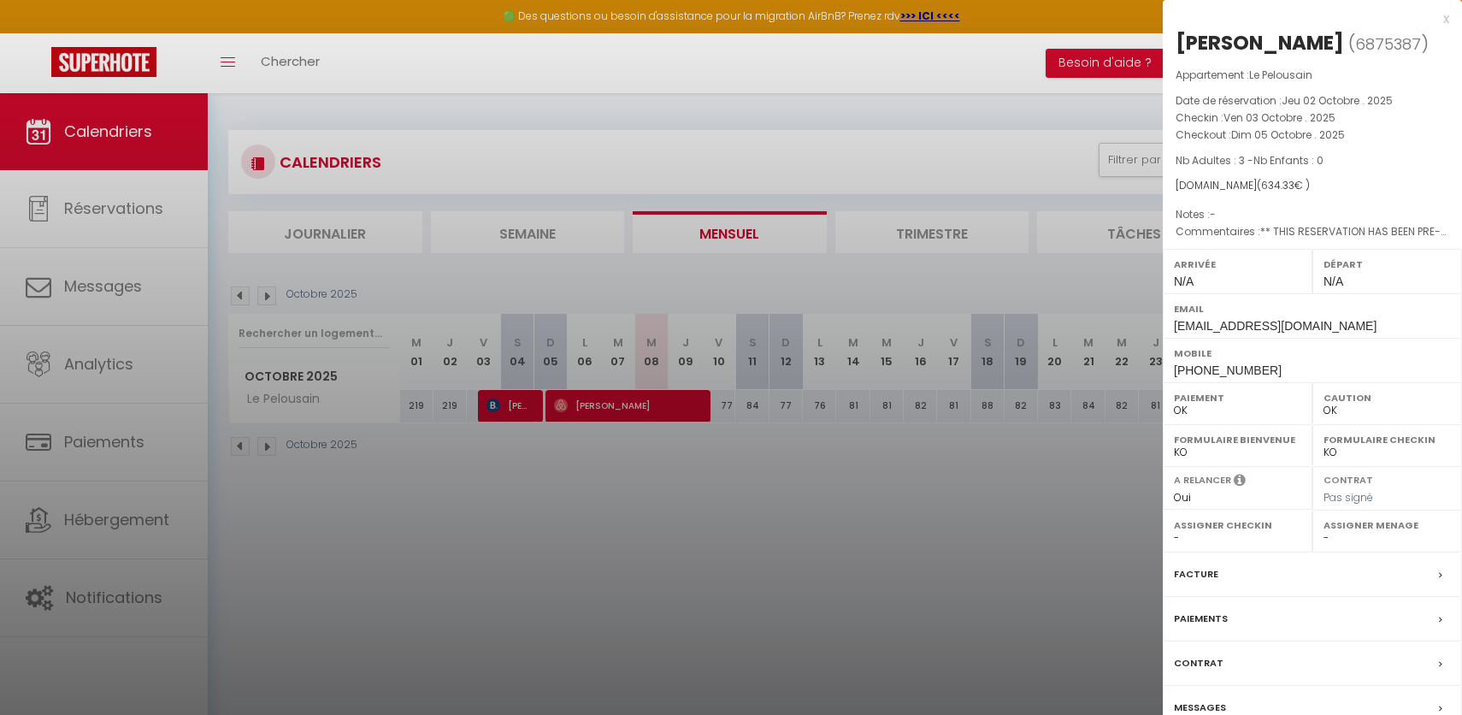
click at [506, 417] on div at bounding box center [731, 357] width 1462 height 715
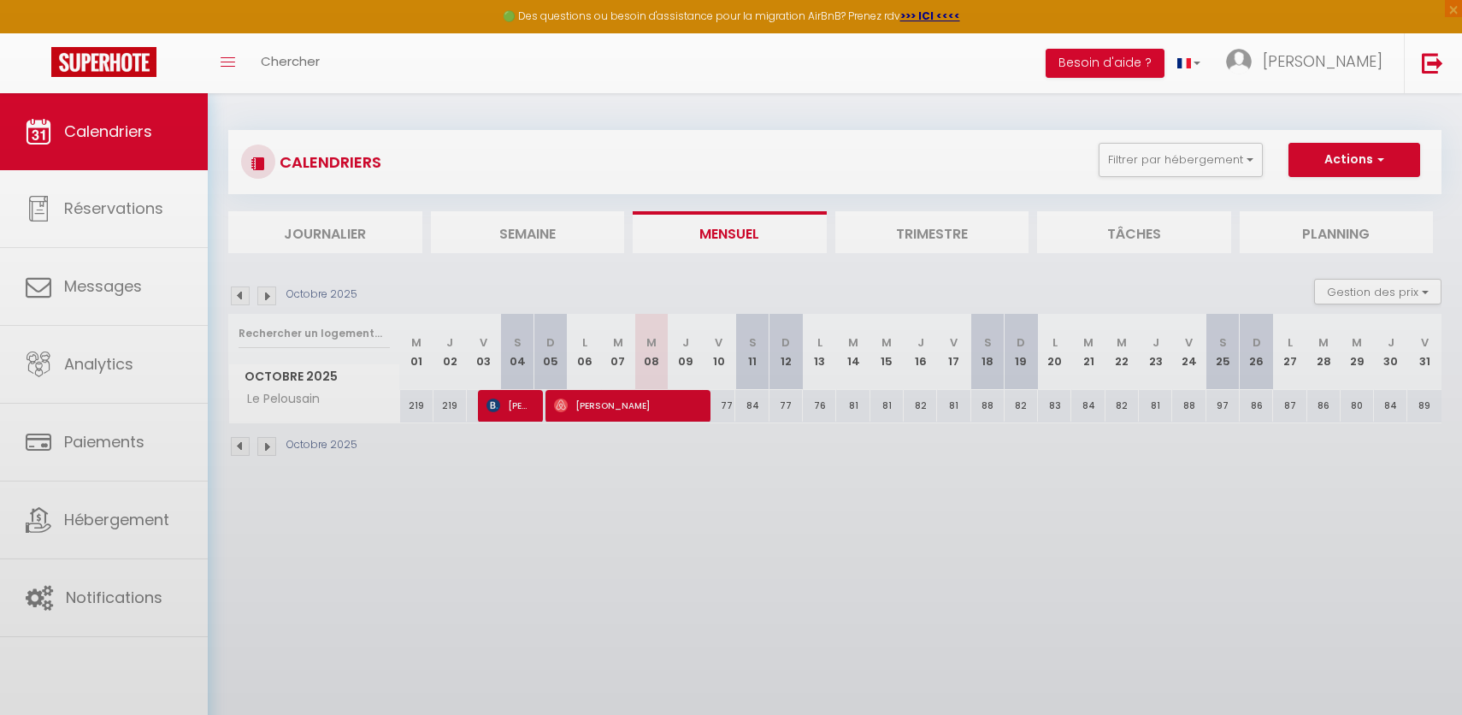
click at [506, 417] on div at bounding box center [731, 357] width 1462 height 715
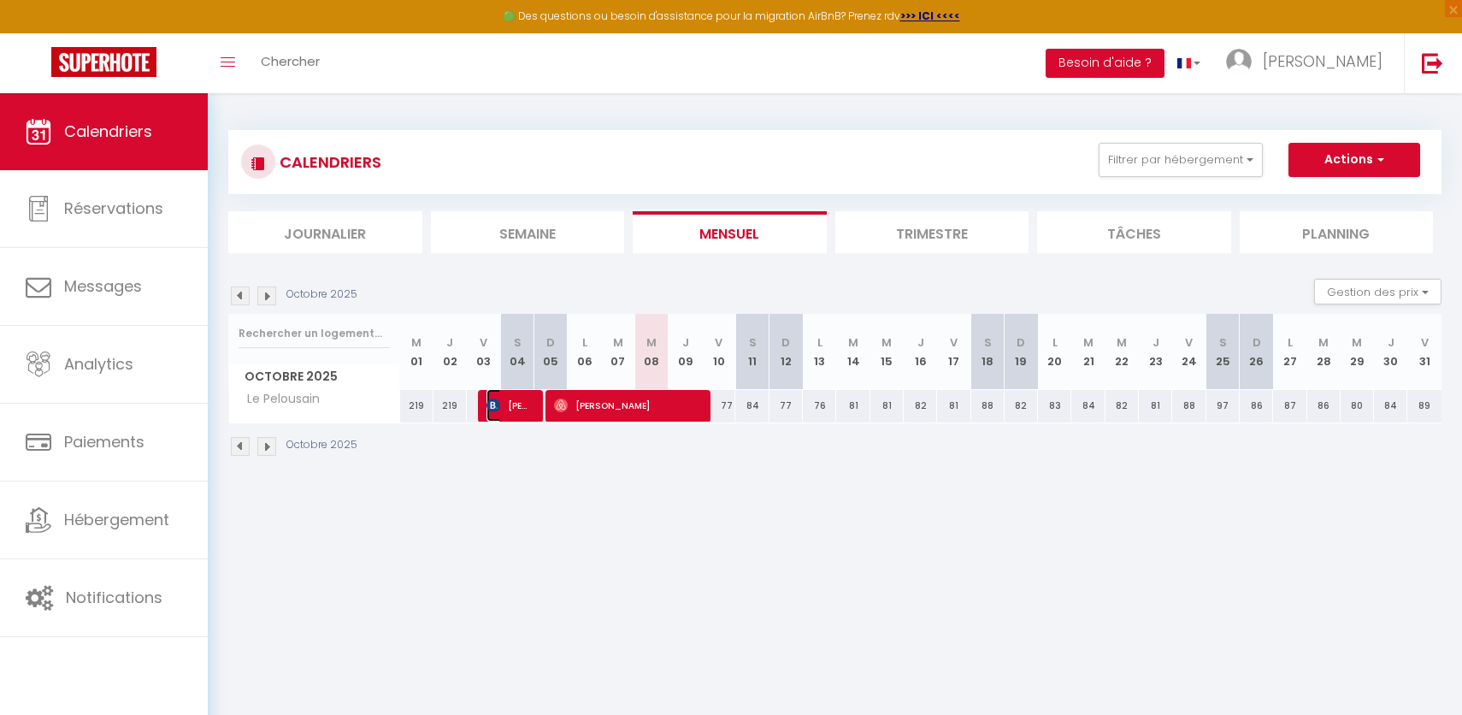
click at [506, 417] on span "[PERSON_NAME]" at bounding box center [508, 405] width 44 height 32
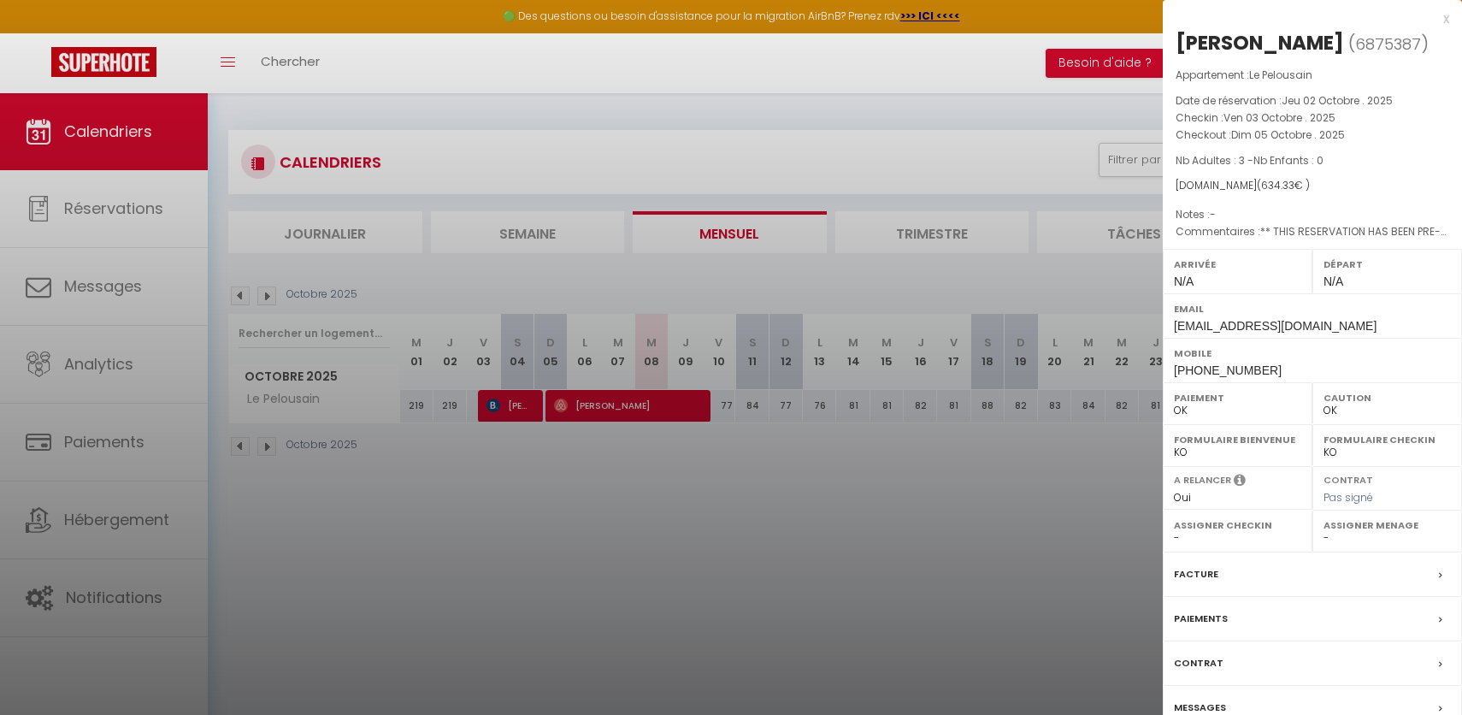
click at [633, 406] on div at bounding box center [731, 357] width 1462 height 715
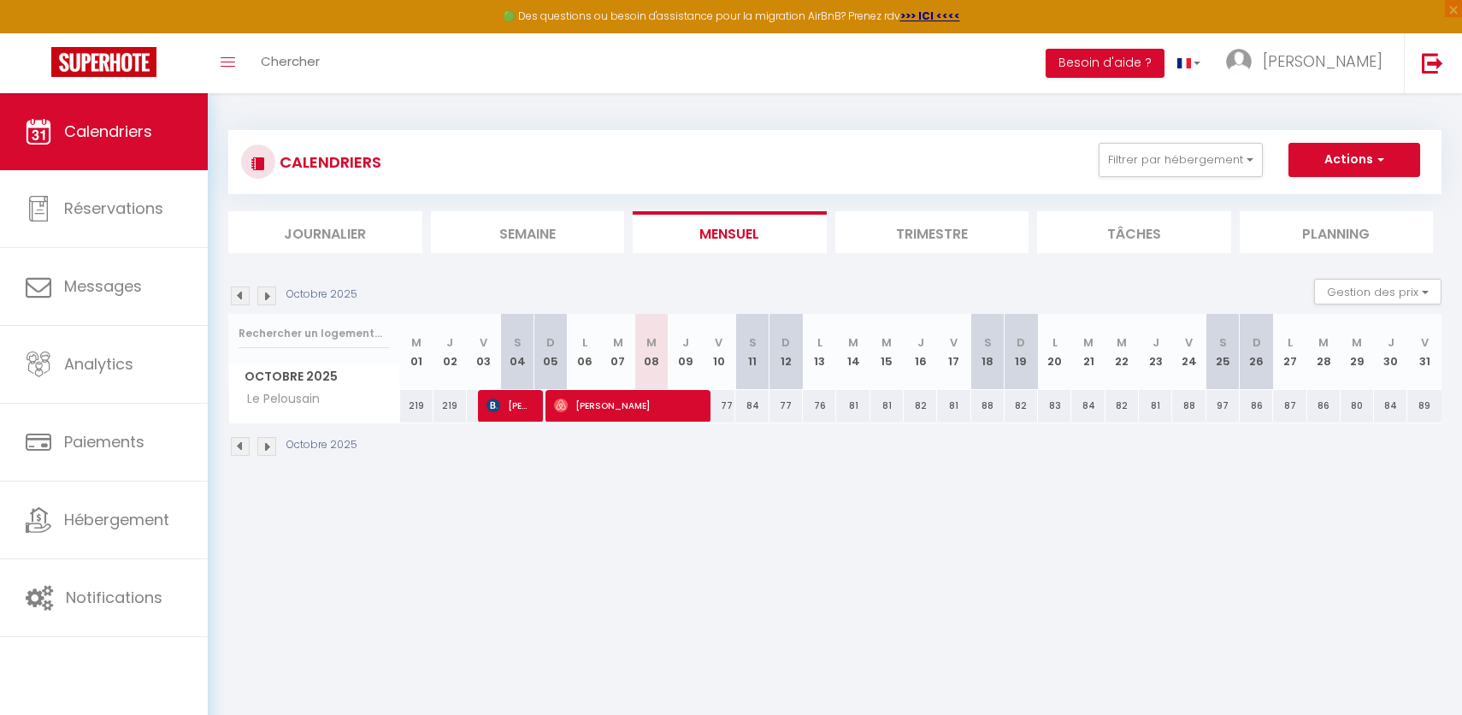
click at [633, 406] on body "🟢 Des questions ou besoin d'assistance pour la migration AirBnB? Prenez rdv >>>…" at bounding box center [731, 450] width 1462 height 715
click at [633, 406] on span "[PERSON_NAME]" at bounding box center [626, 405] width 144 height 32
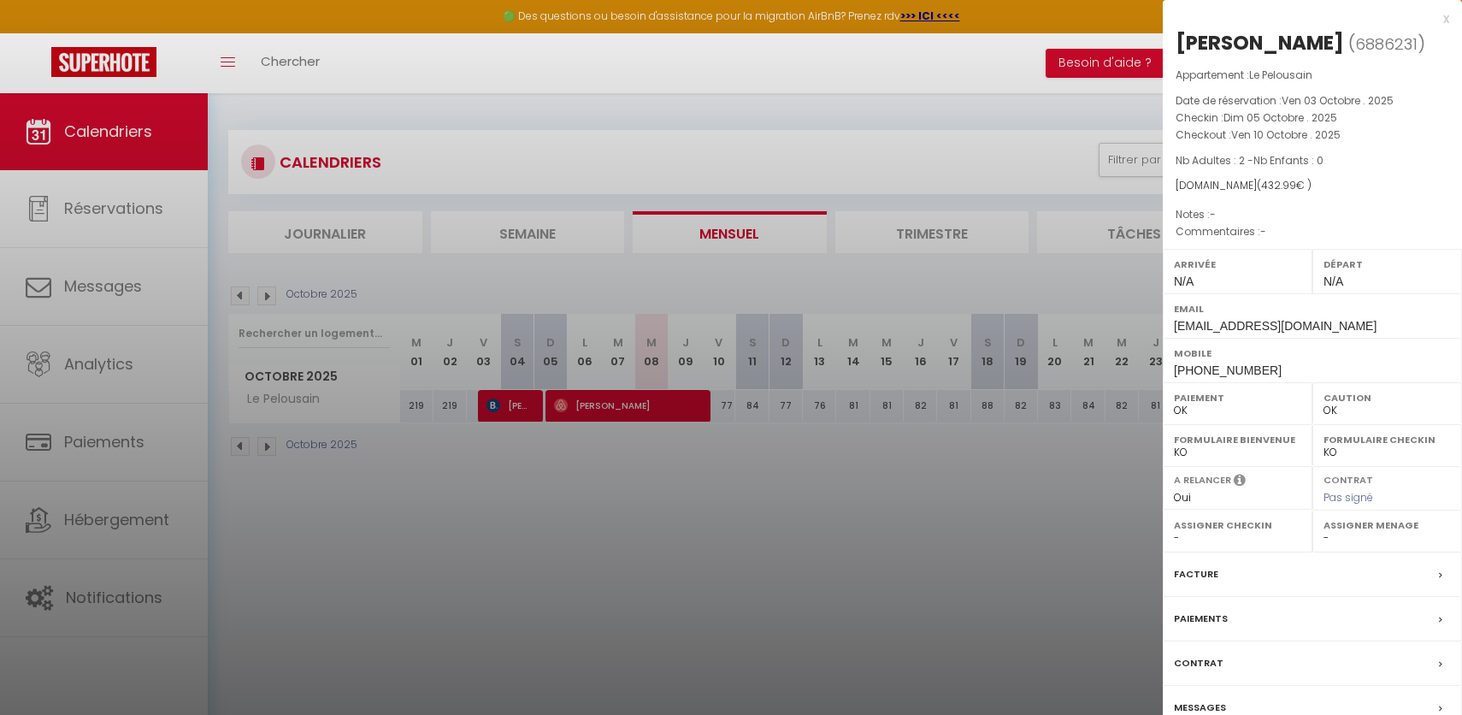
click at [647, 538] on div at bounding box center [731, 357] width 1462 height 715
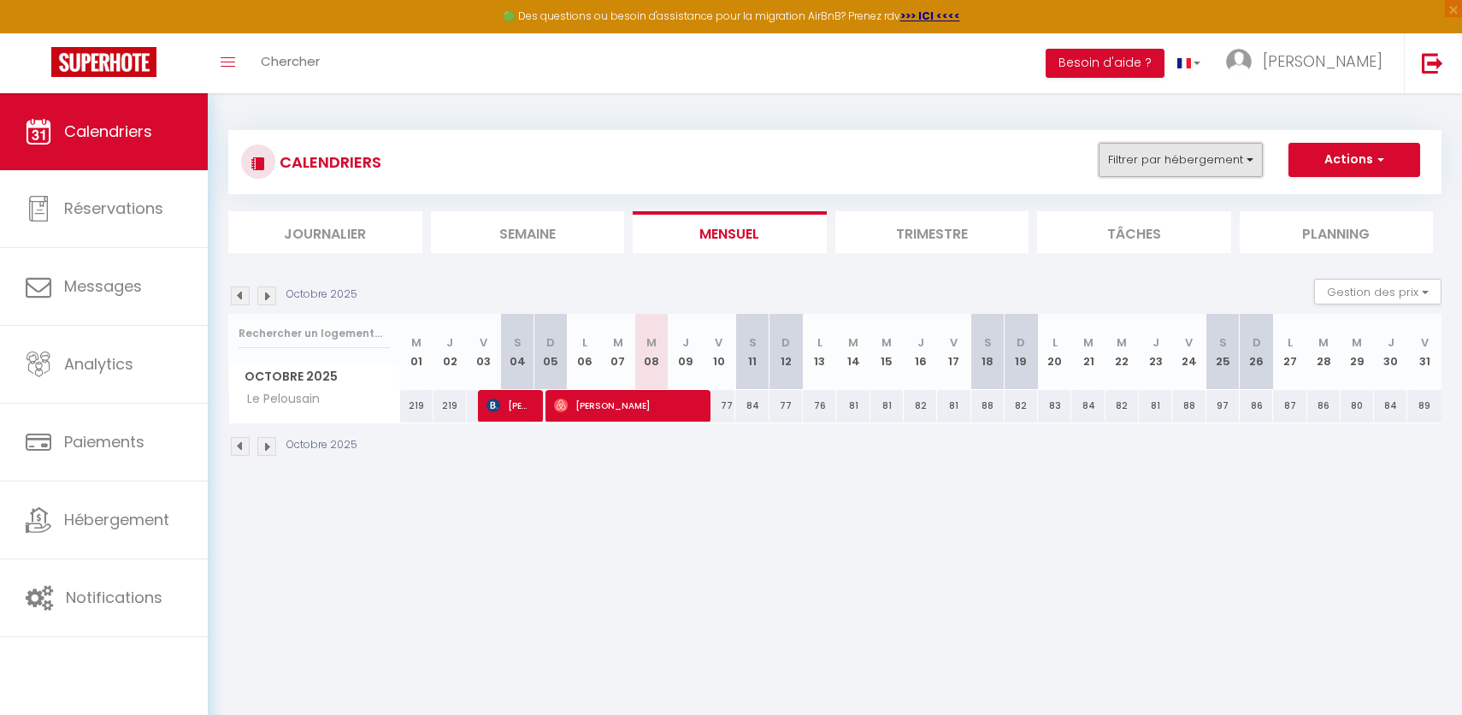
click at [1217, 158] on button "Filtrer par hébergement" at bounding box center [1181, 160] width 164 height 34
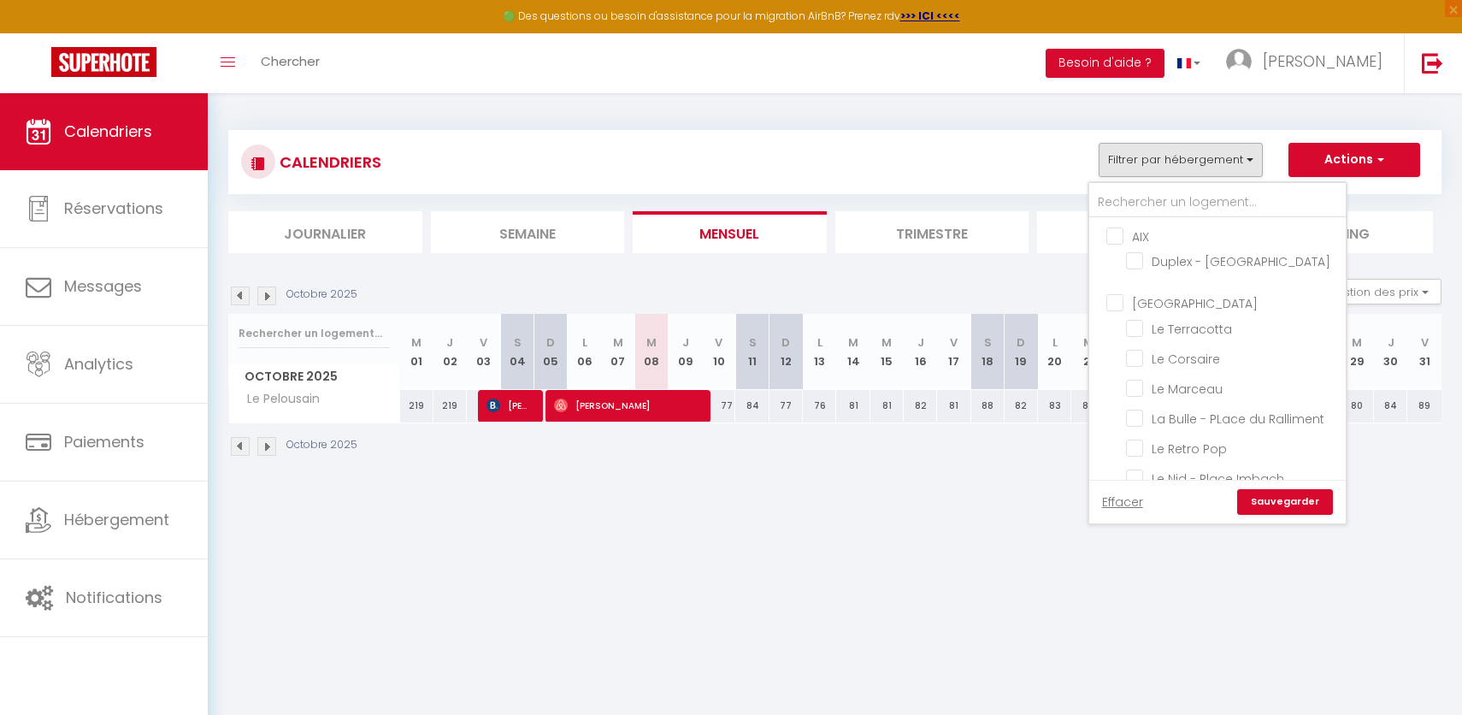
click at [1116, 301] on input "[GEOGRAPHIC_DATA]" at bounding box center [1234, 301] width 256 height 17
checkbox input "true"
checkbox input "false"
checkbox input "true"
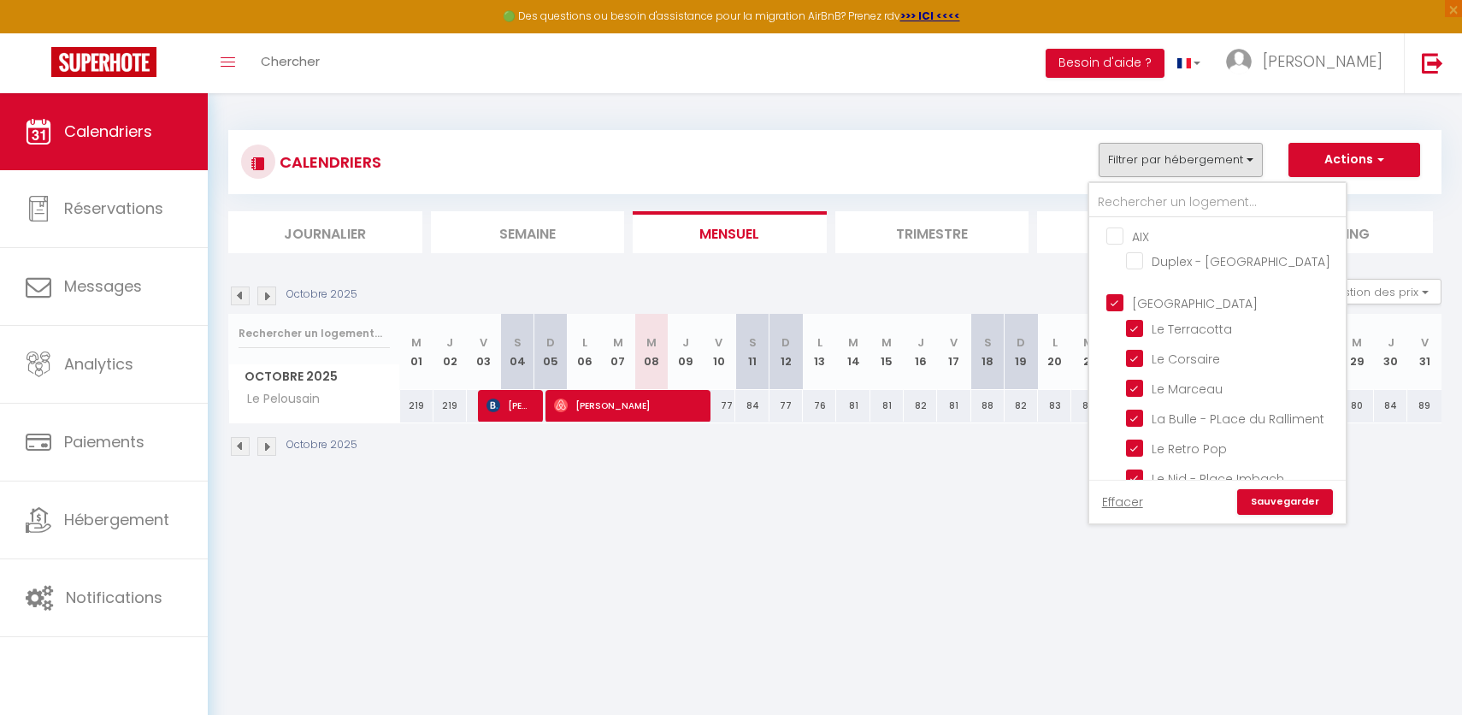
checkbox input "true"
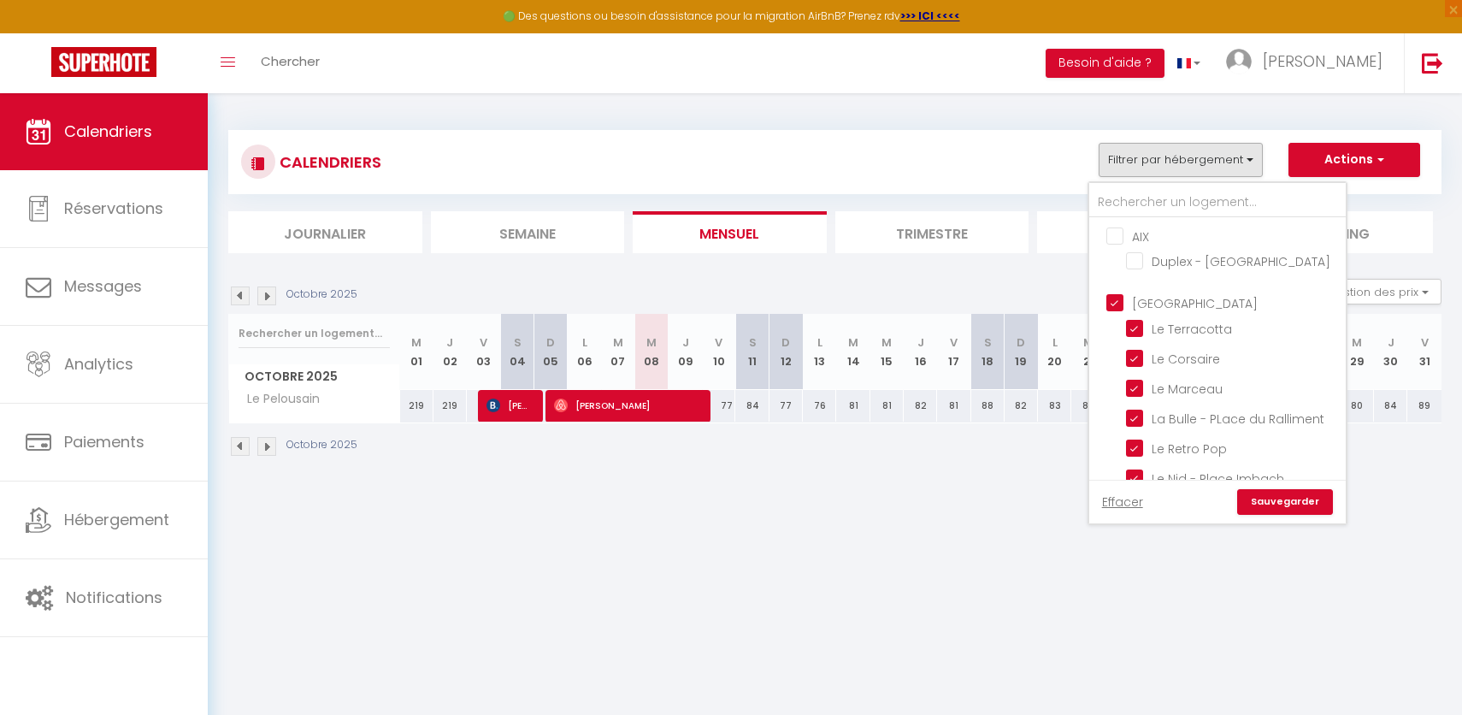
checkbox input "false"
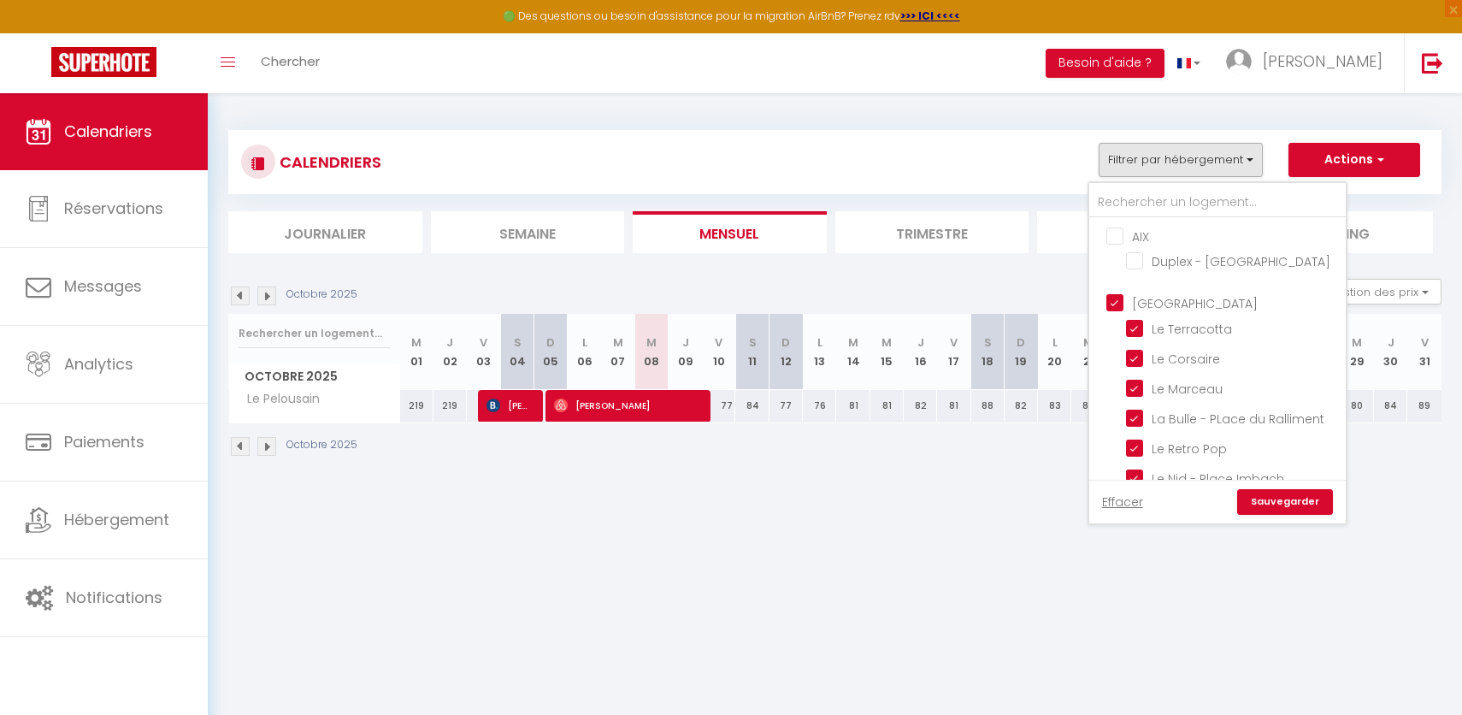
checkbox input "false"
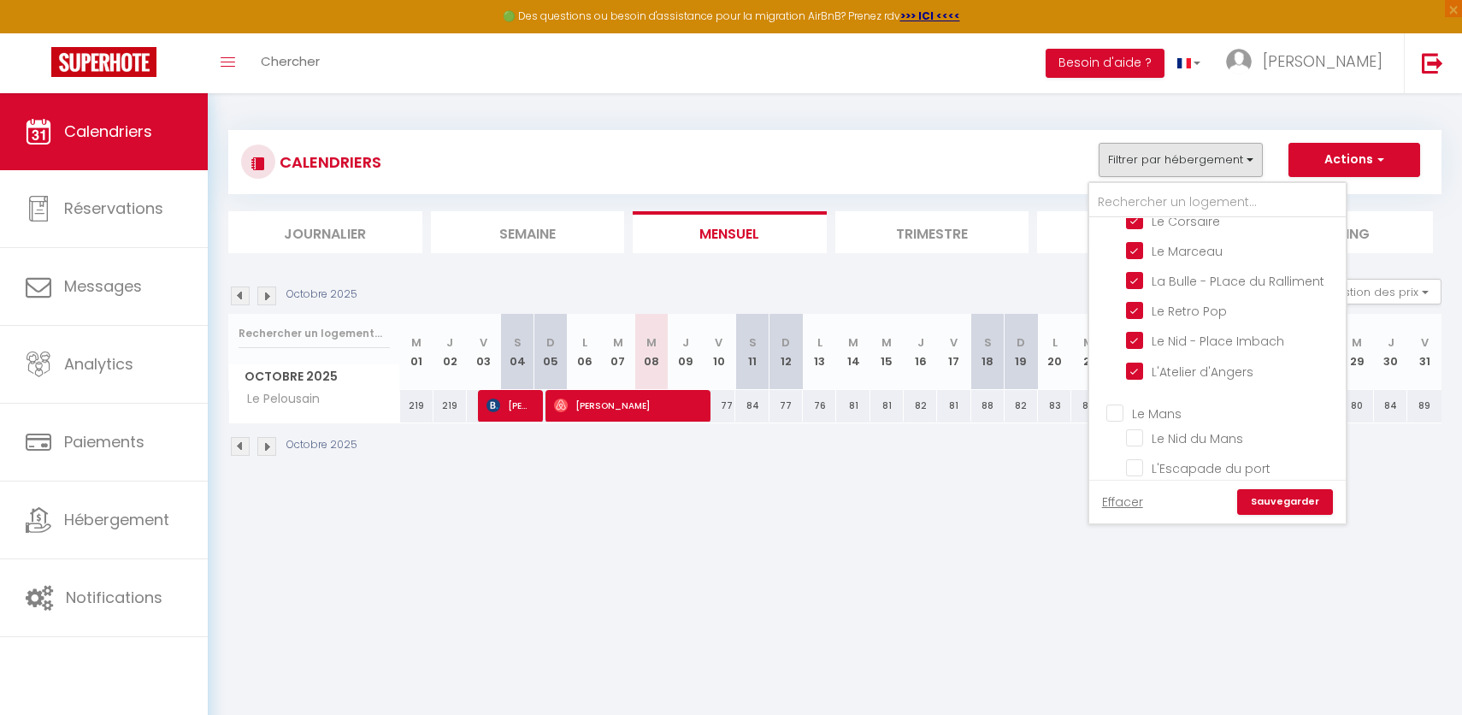
click at [1115, 408] on input "Le Mans" at bounding box center [1234, 412] width 256 height 17
checkbox input "true"
checkbox input "false"
checkbox input "true"
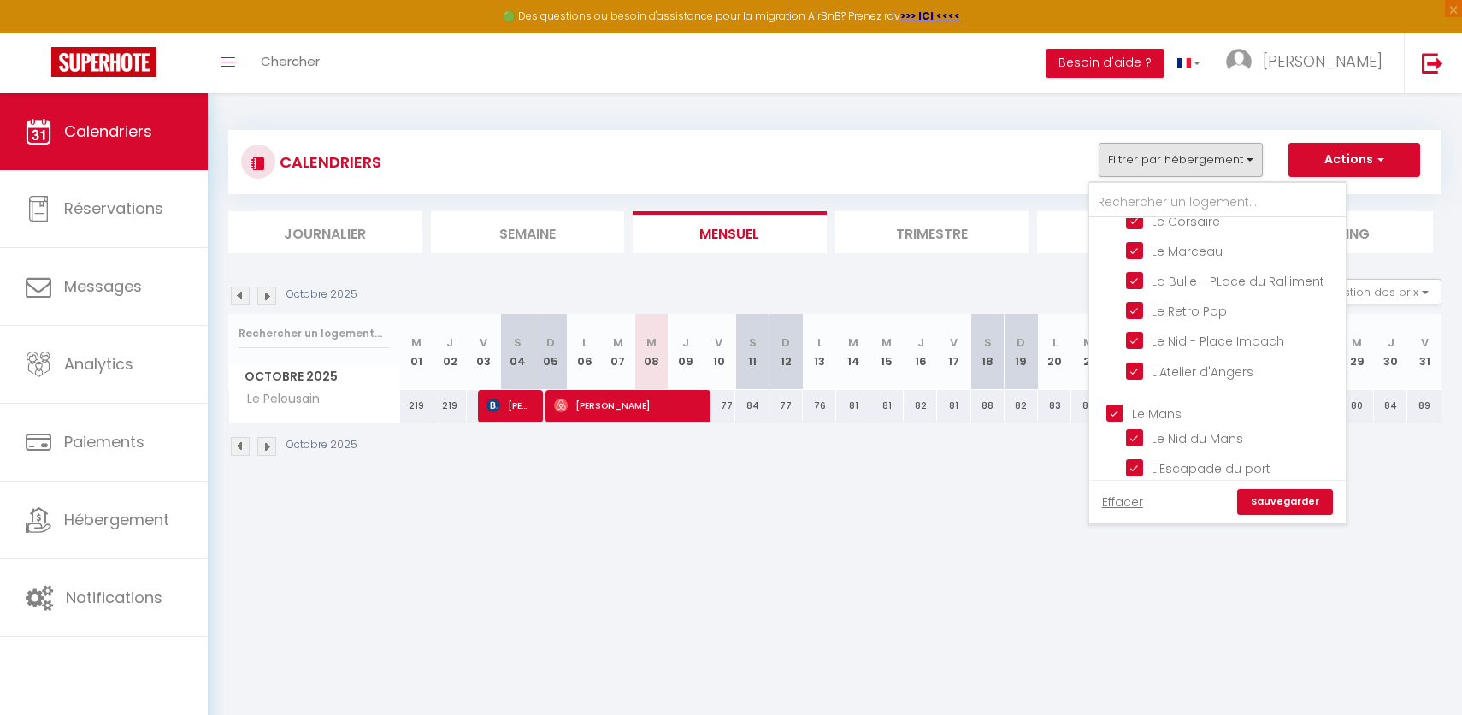
checkbox input "true"
checkbox input "false"
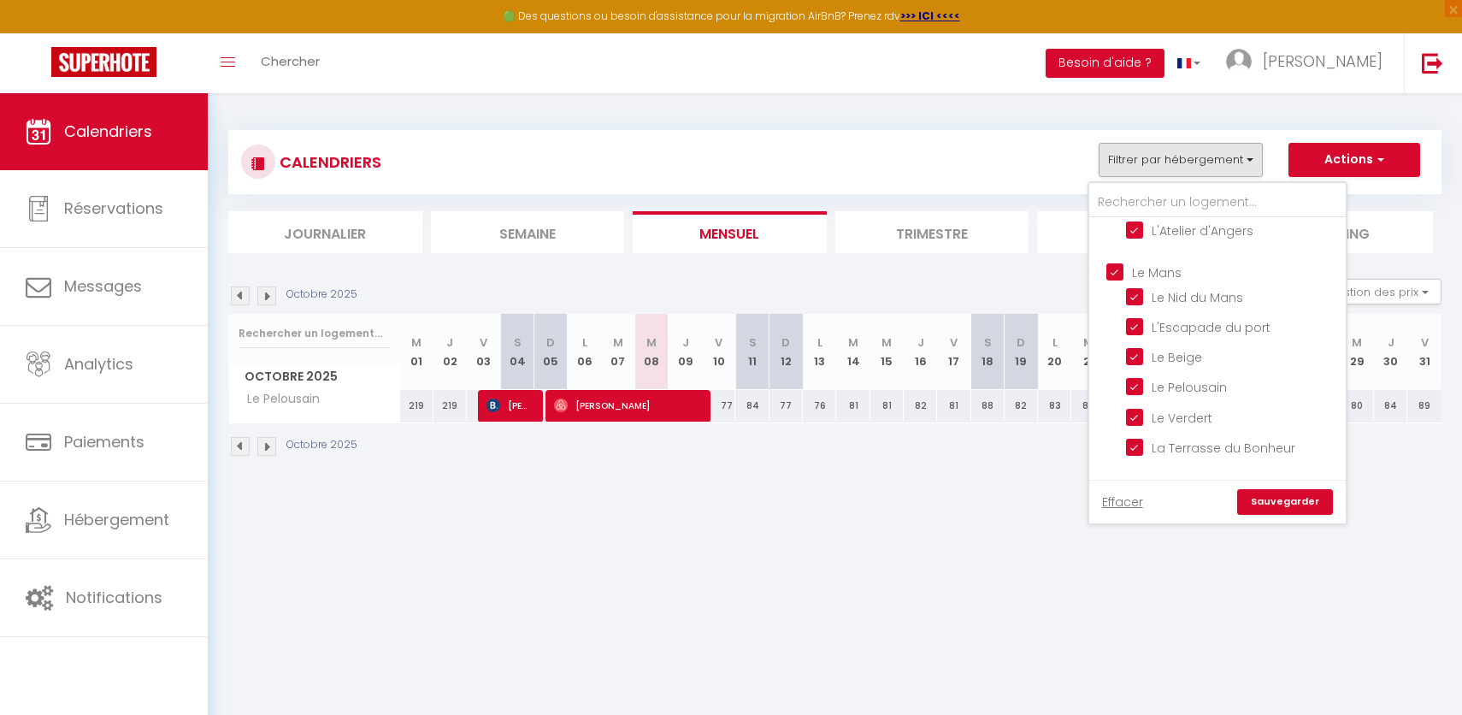
scroll to position [395, 0]
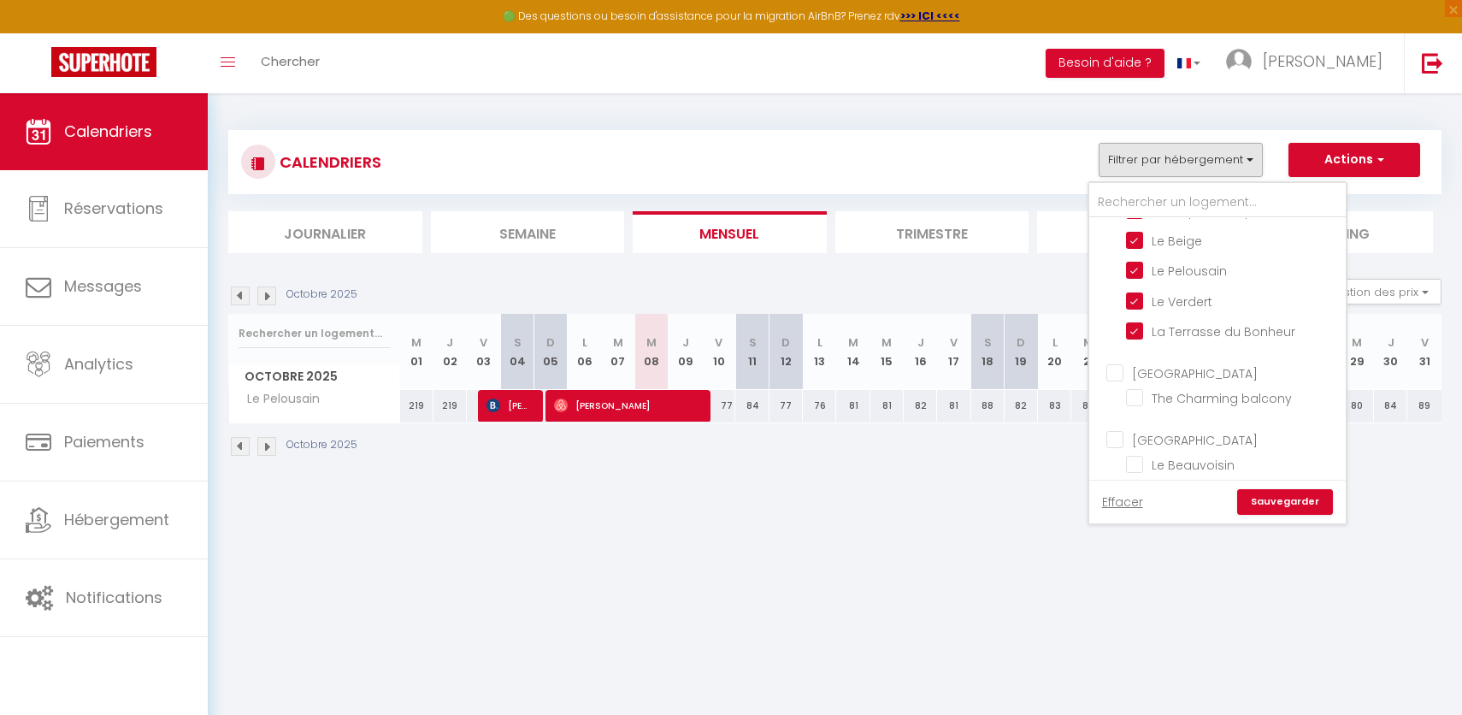
click at [1114, 433] on input "[GEOGRAPHIC_DATA]" at bounding box center [1234, 438] width 256 height 17
checkbox input "true"
checkbox input "false"
checkbox input "true"
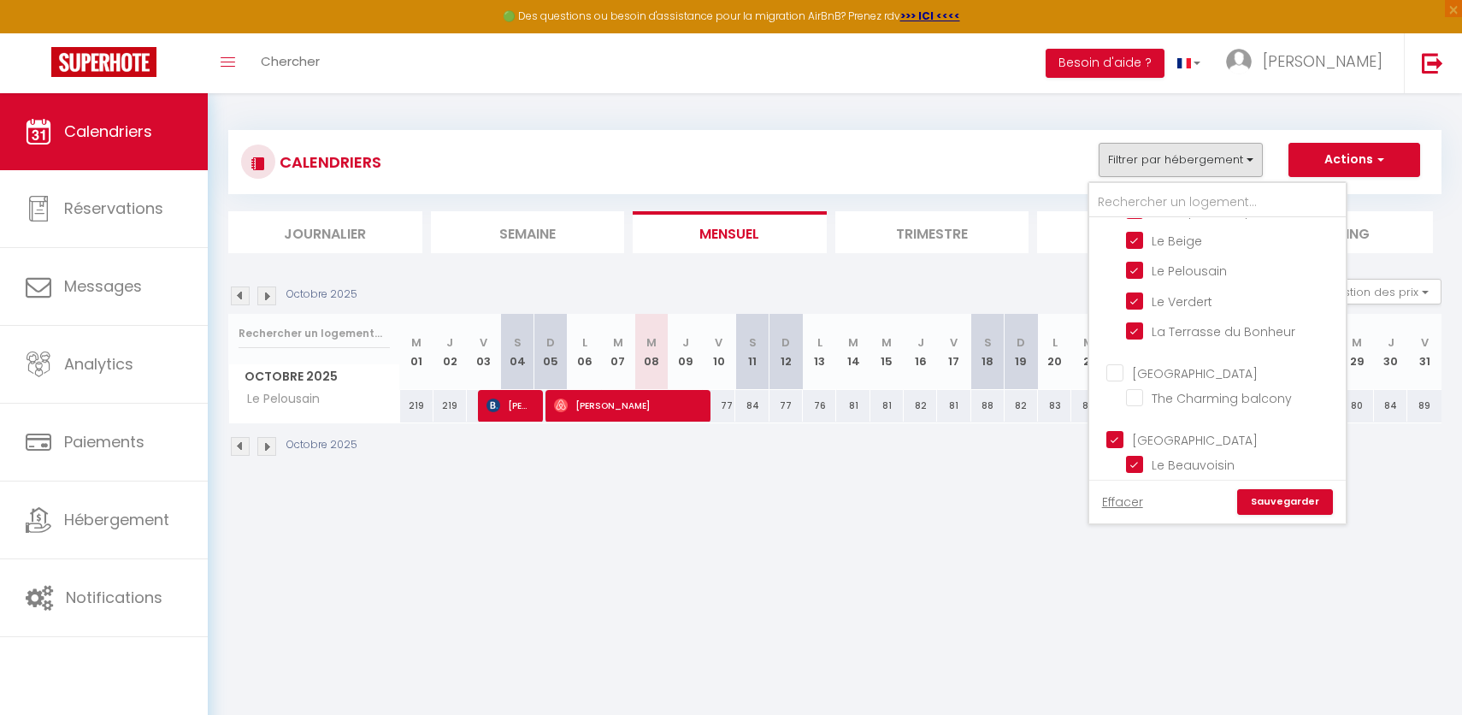
click at [1280, 495] on link "Sauvegarder" at bounding box center [1285, 502] width 96 height 26
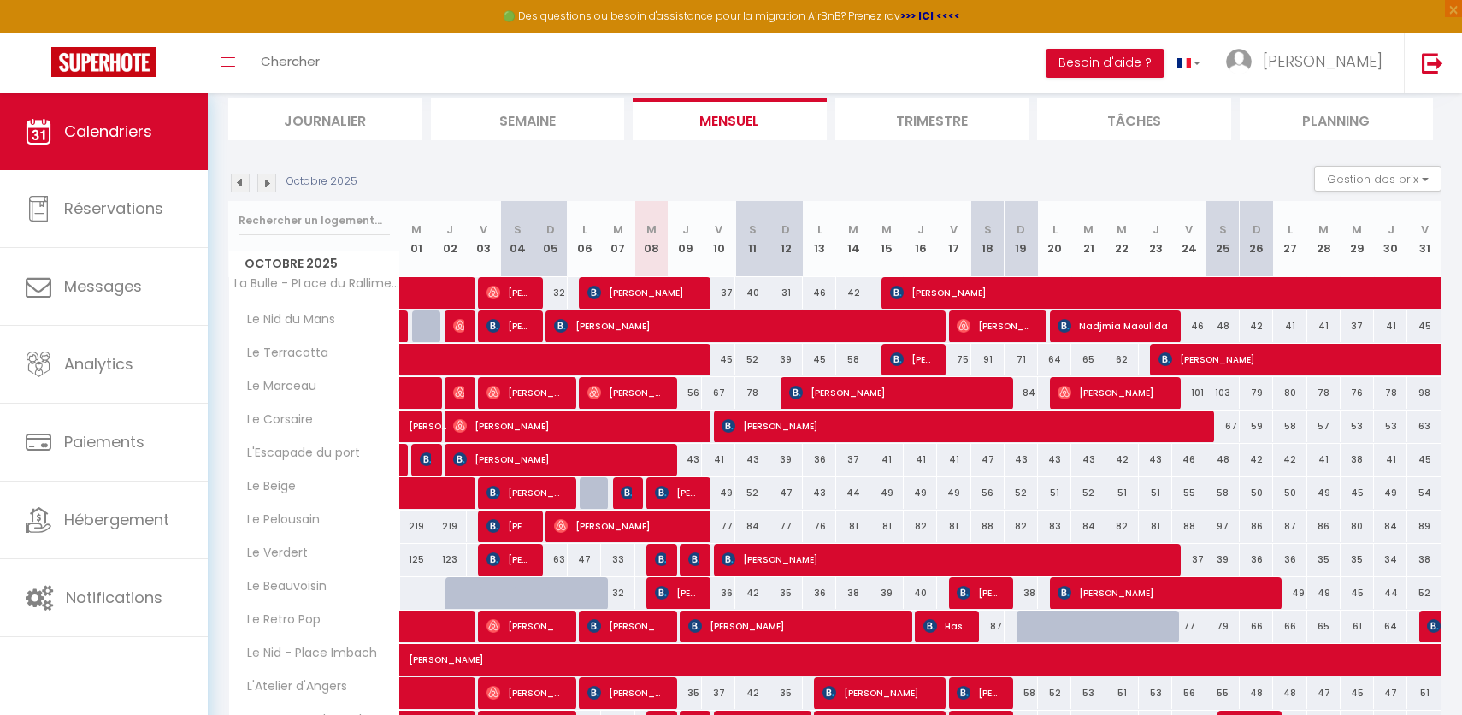
scroll to position [212, 0]
